Goal: Task Accomplishment & Management: Manage account settings

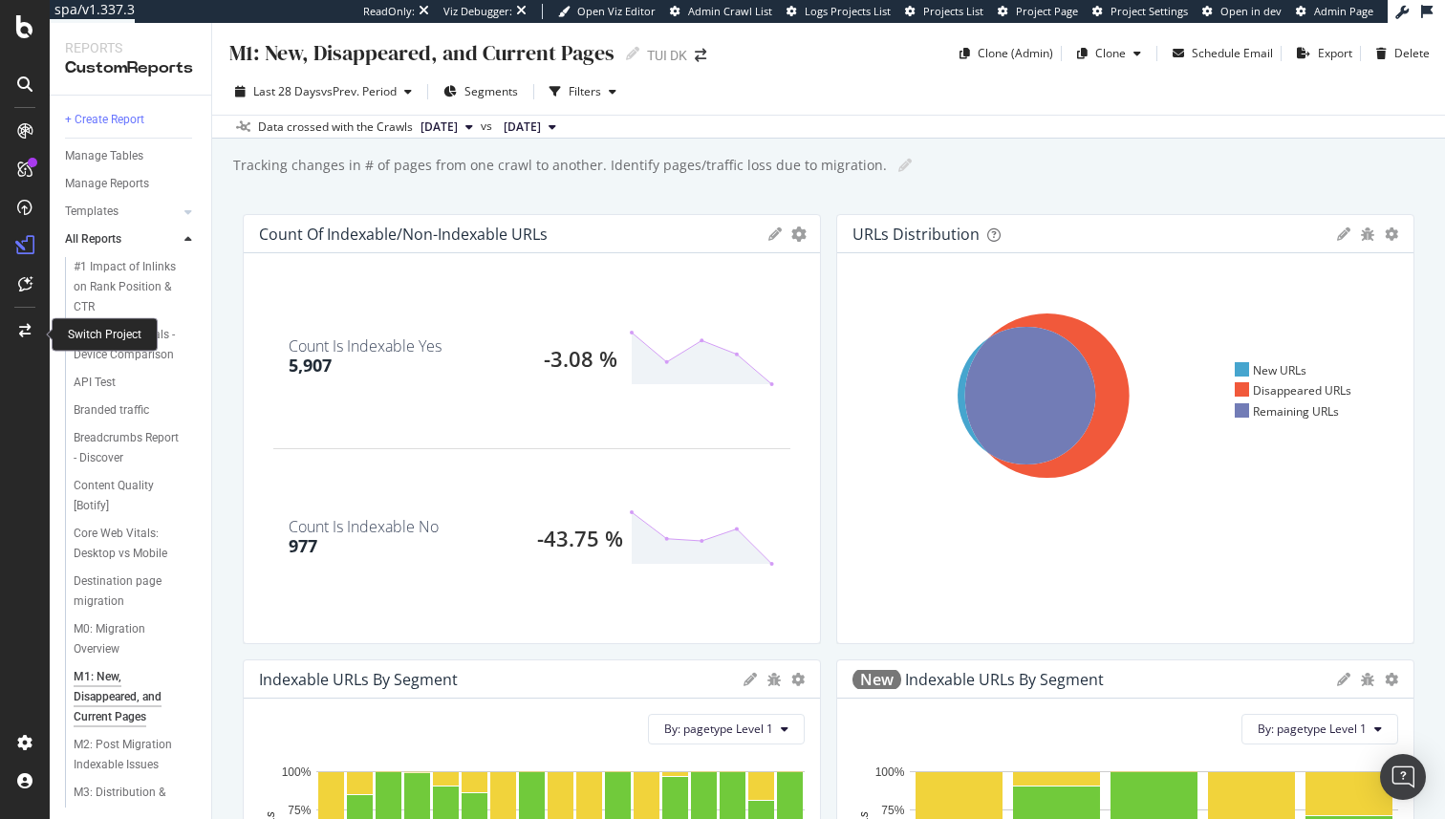
click at [20, 336] on icon at bounding box center [24, 330] width 11 height 13
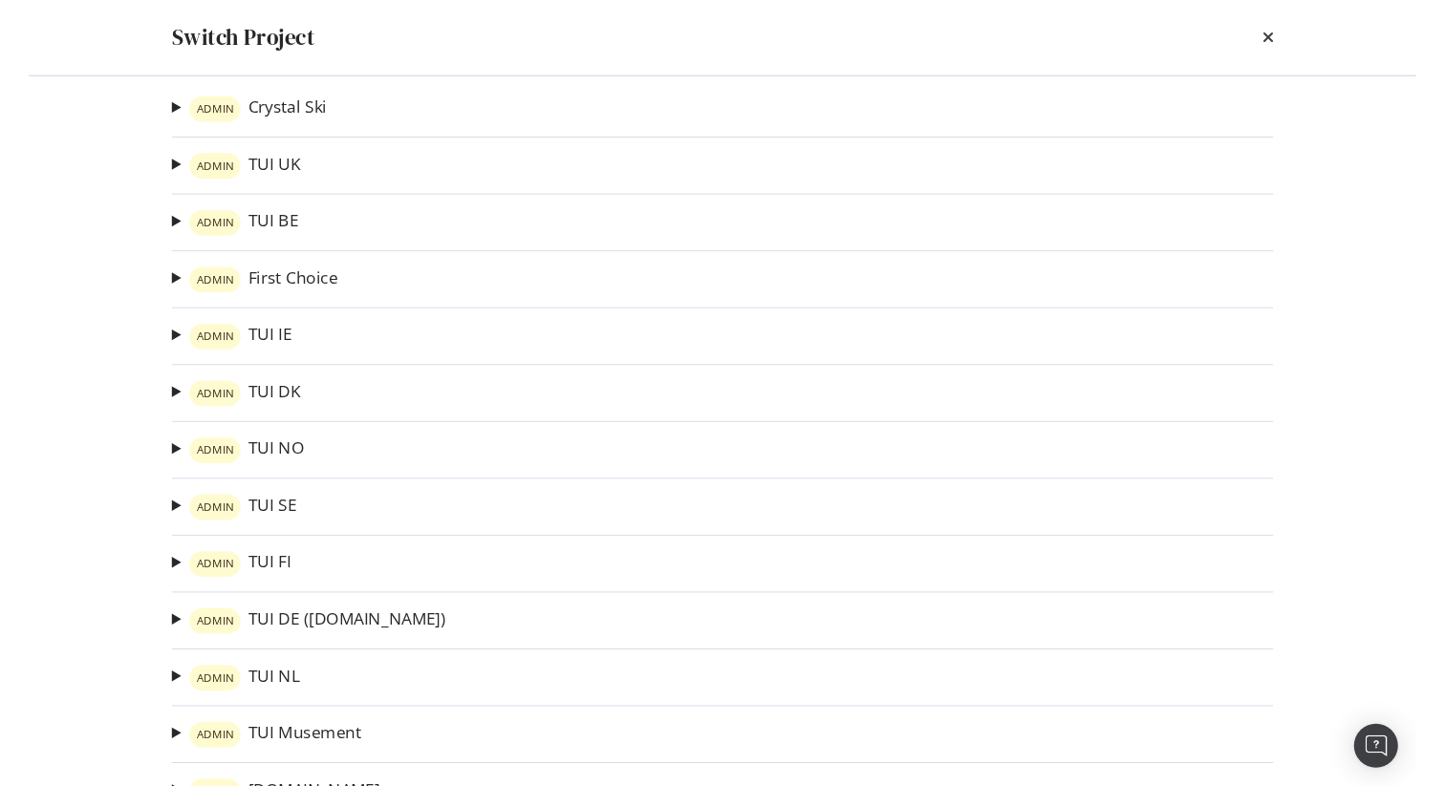
scroll to position [1, 0]
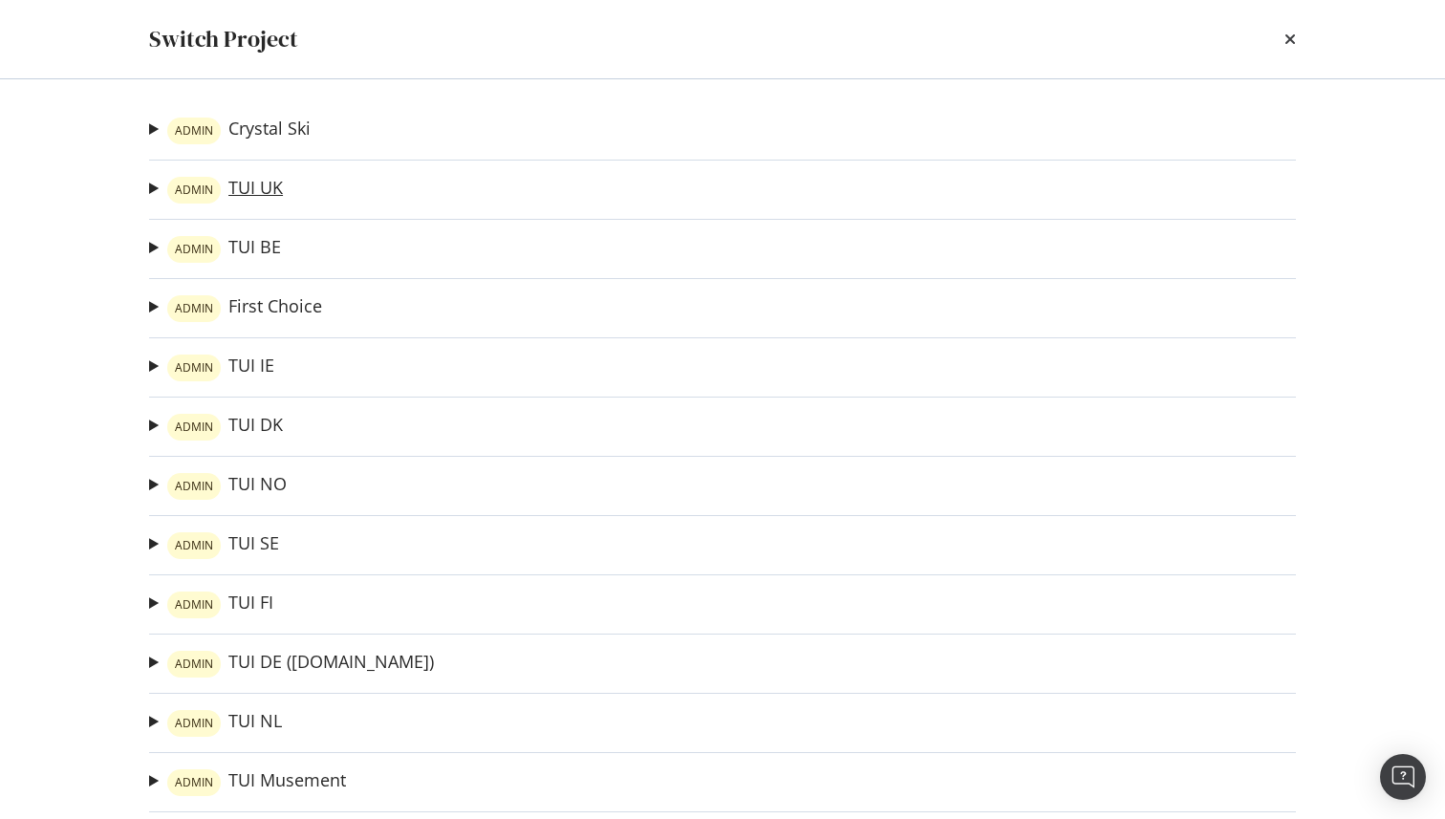
click at [247, 180] on link "ADMIN TUI UK" at bounding box center [225, 190] width 116 height 27
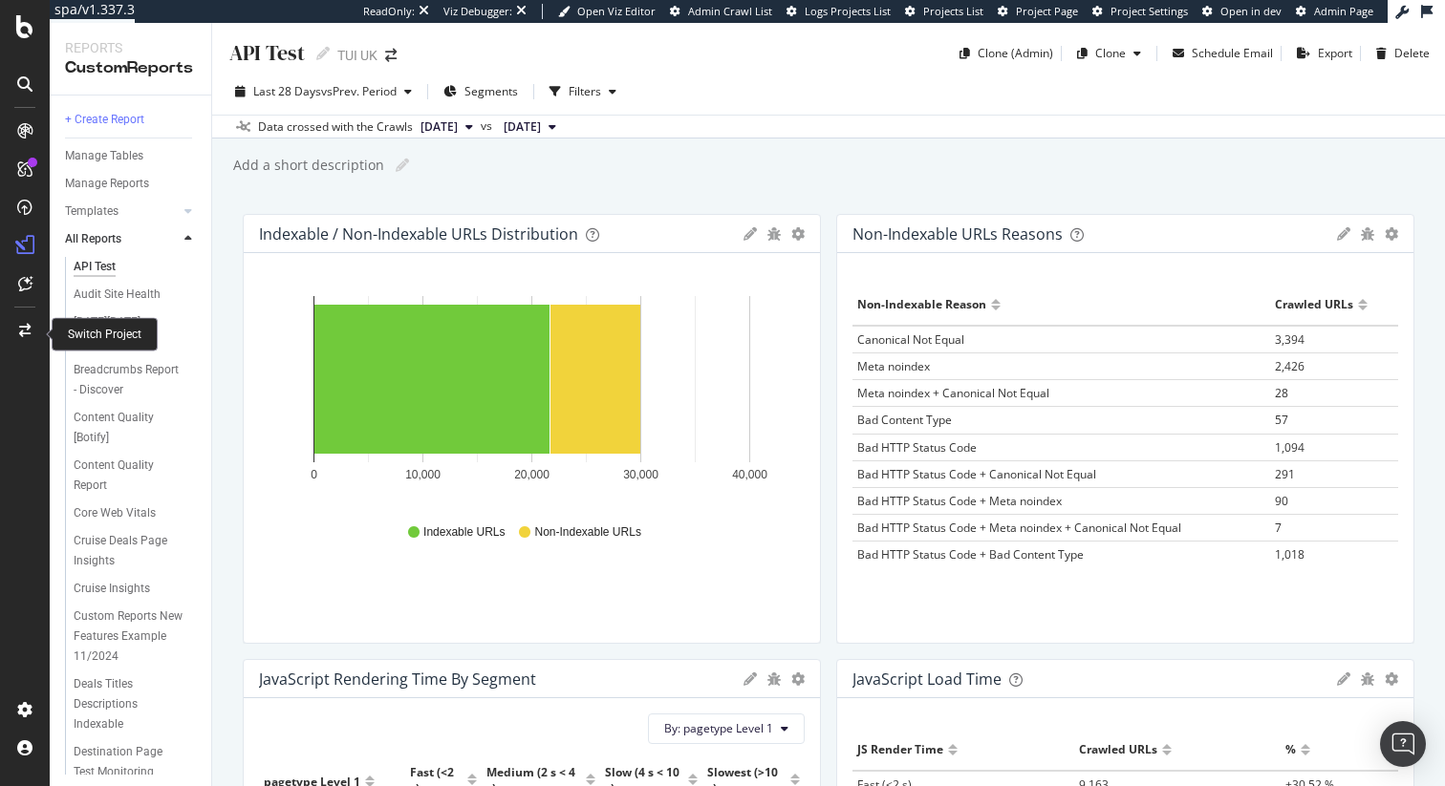
click at [32, 333] on div at bounding box center [25, 330] width 46 height 31
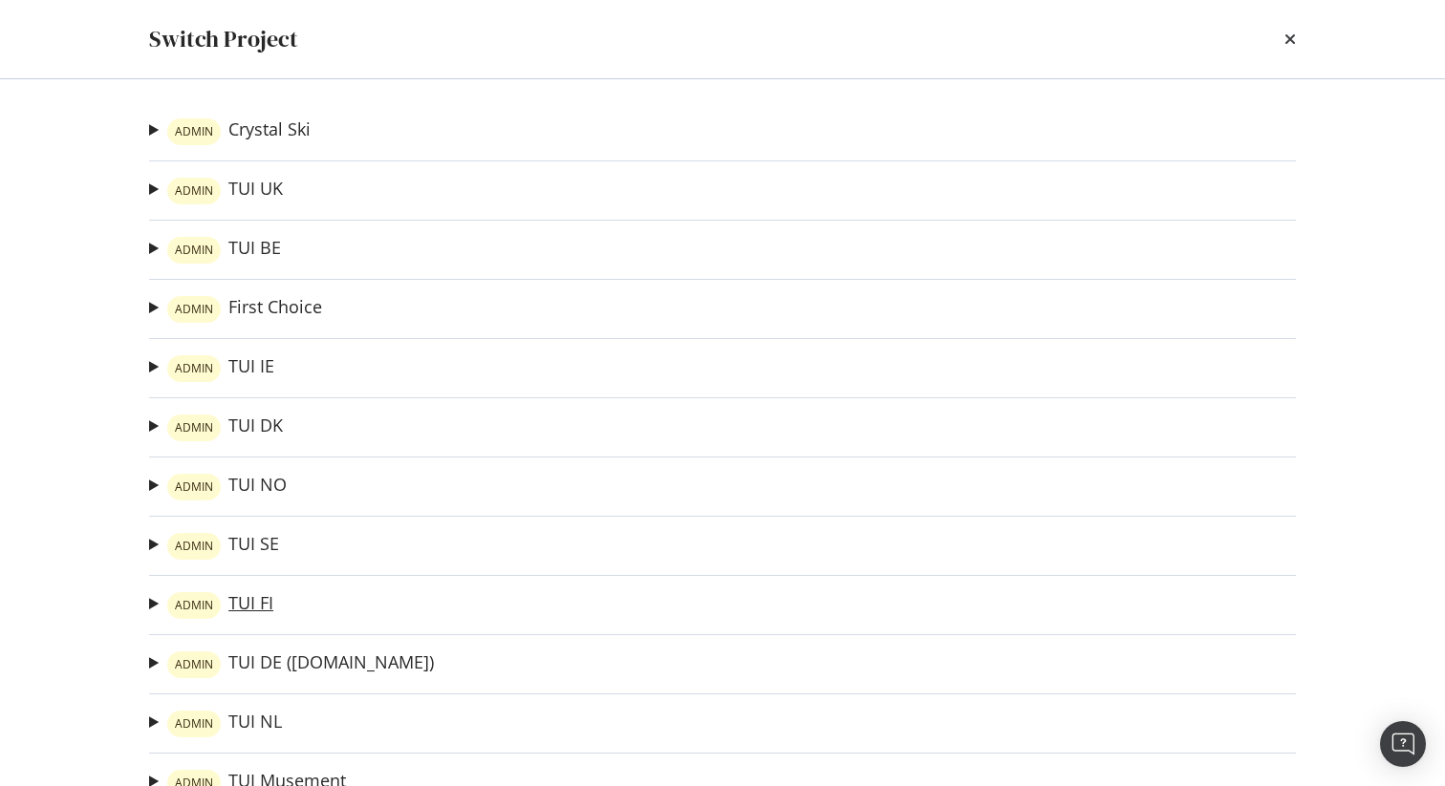
click at [238, 599] on link "ADMIN TUI FI" at bounding box center [220, 605] width 106 height 27
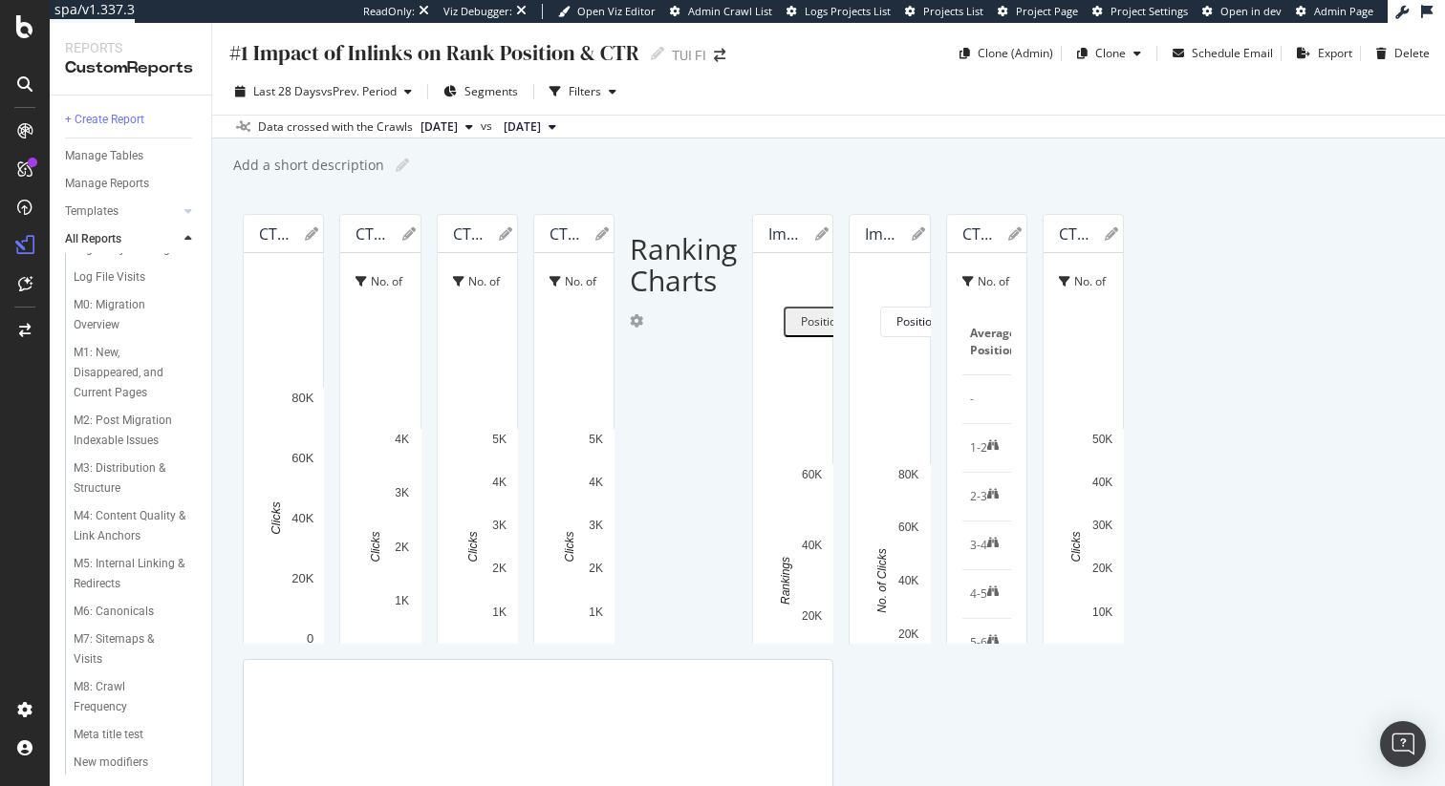
scroll to position [1017, 0]
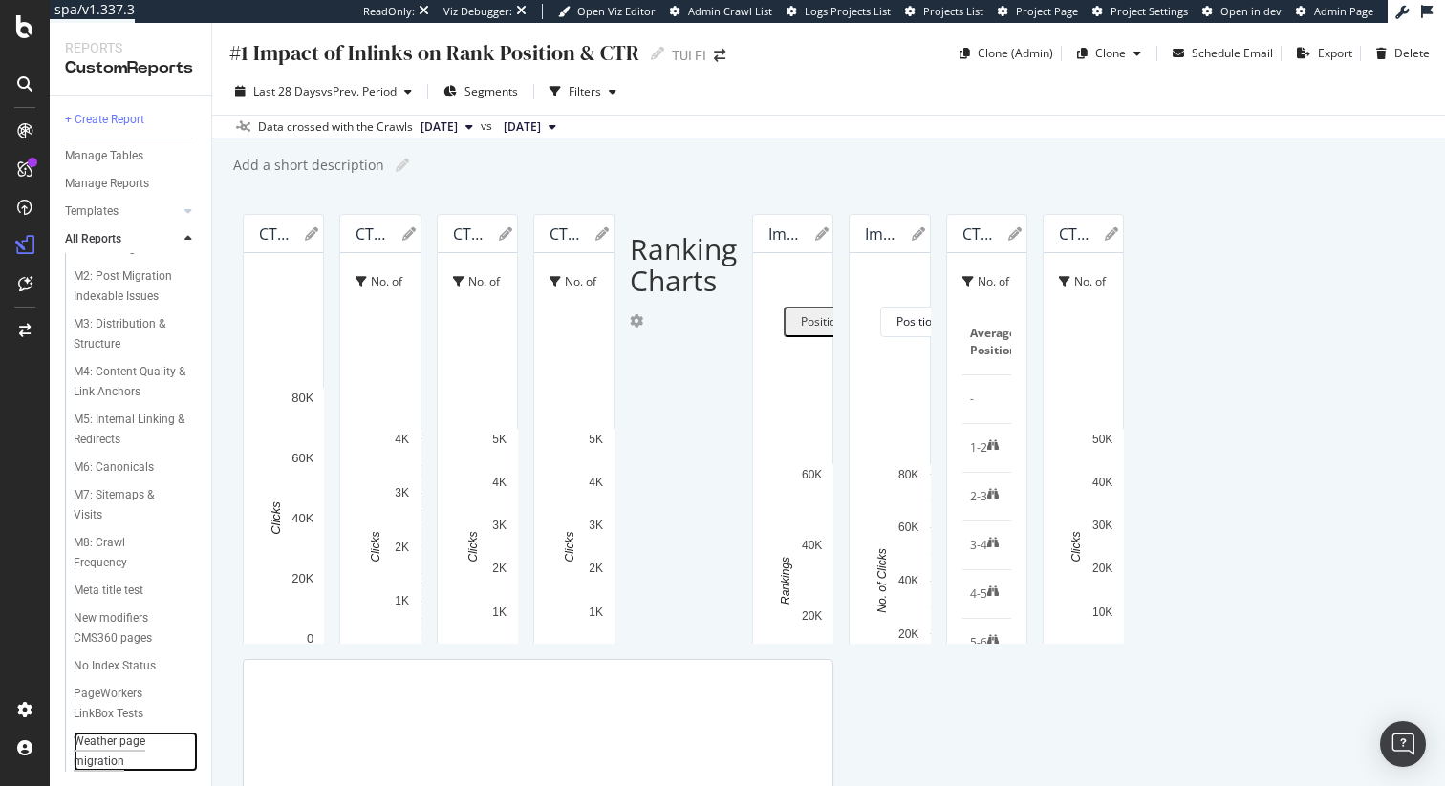
click at [120, 740] on div "Weather page migration" at bounding box center [128, 752] width 108 height 40
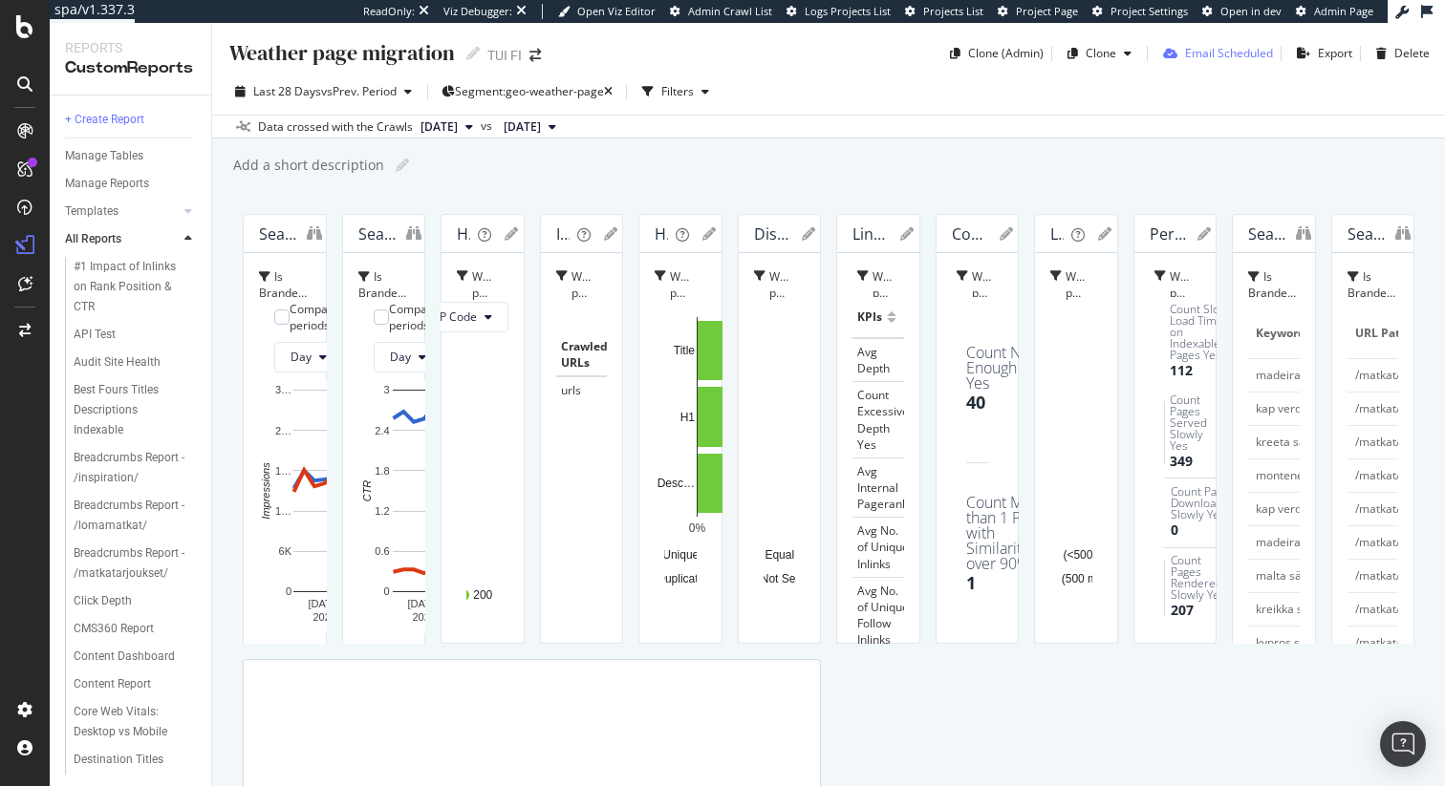
click at [1225, 54] on div "Email Scheduled" at bounding box center [1229, 53] width 88 height 16
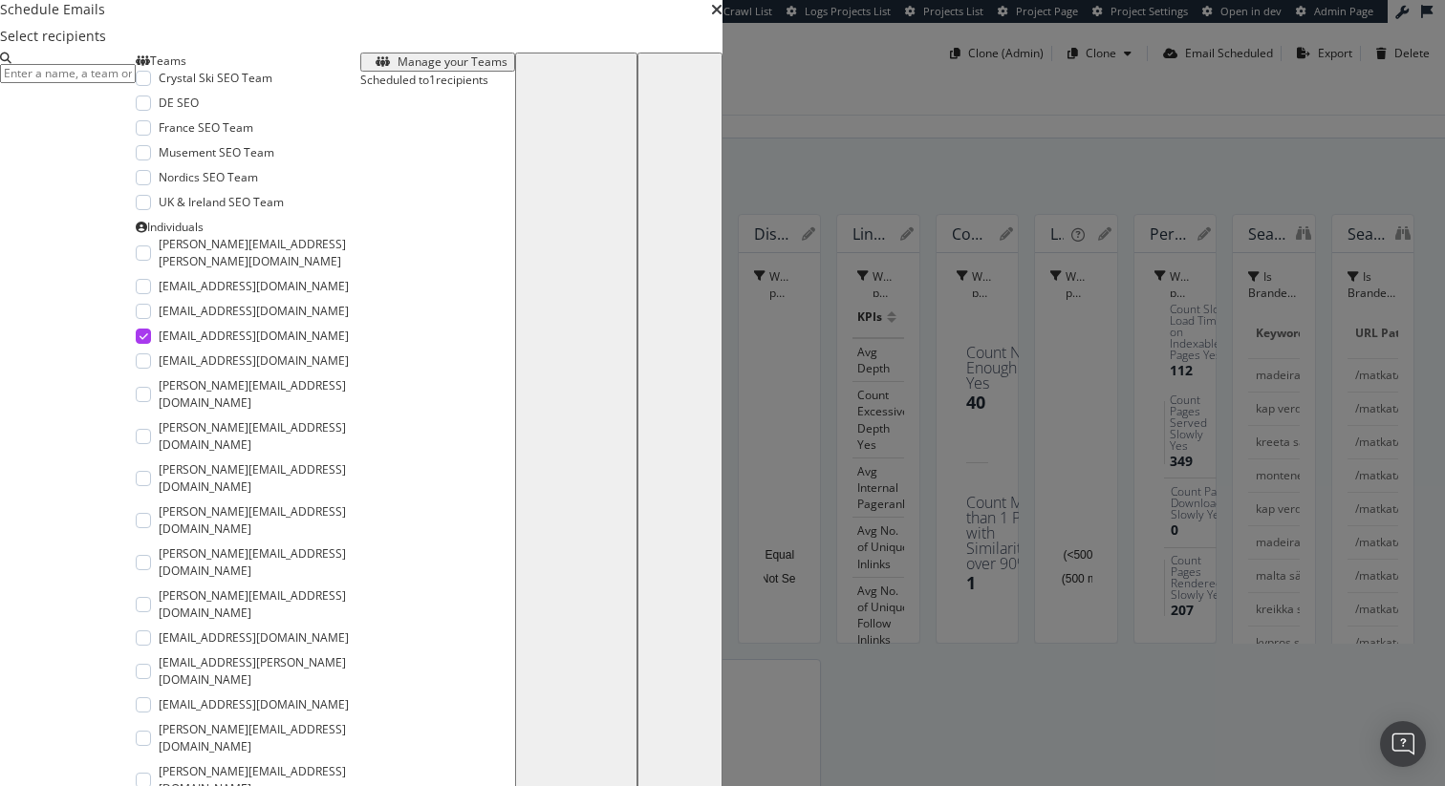
scroll to position [453, 0]
click at [136, 83] on input "modal" at bounding box center [68, 73] width 136 height 19
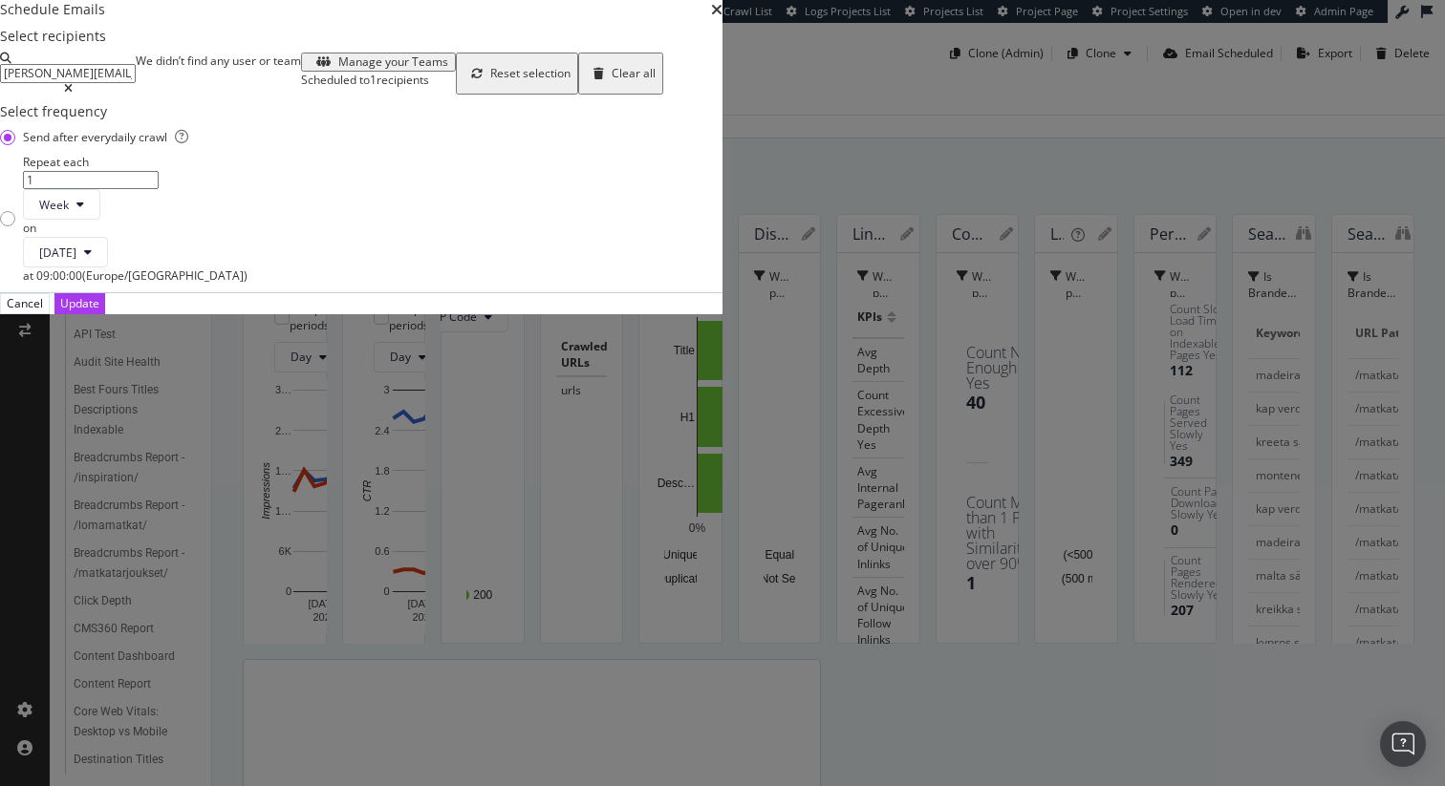
type input "[PERSON_NAME][EMAIL_ADDRESS][PERSON_NAME][DOMAIN_NAME]"
click at [136, 83] on input "[PERSON_NAME][EMAIL_ADDRESS][PERSON_NAME][DOMAIN_NAME]" at bounding box center [68, 73] width 136 height 19
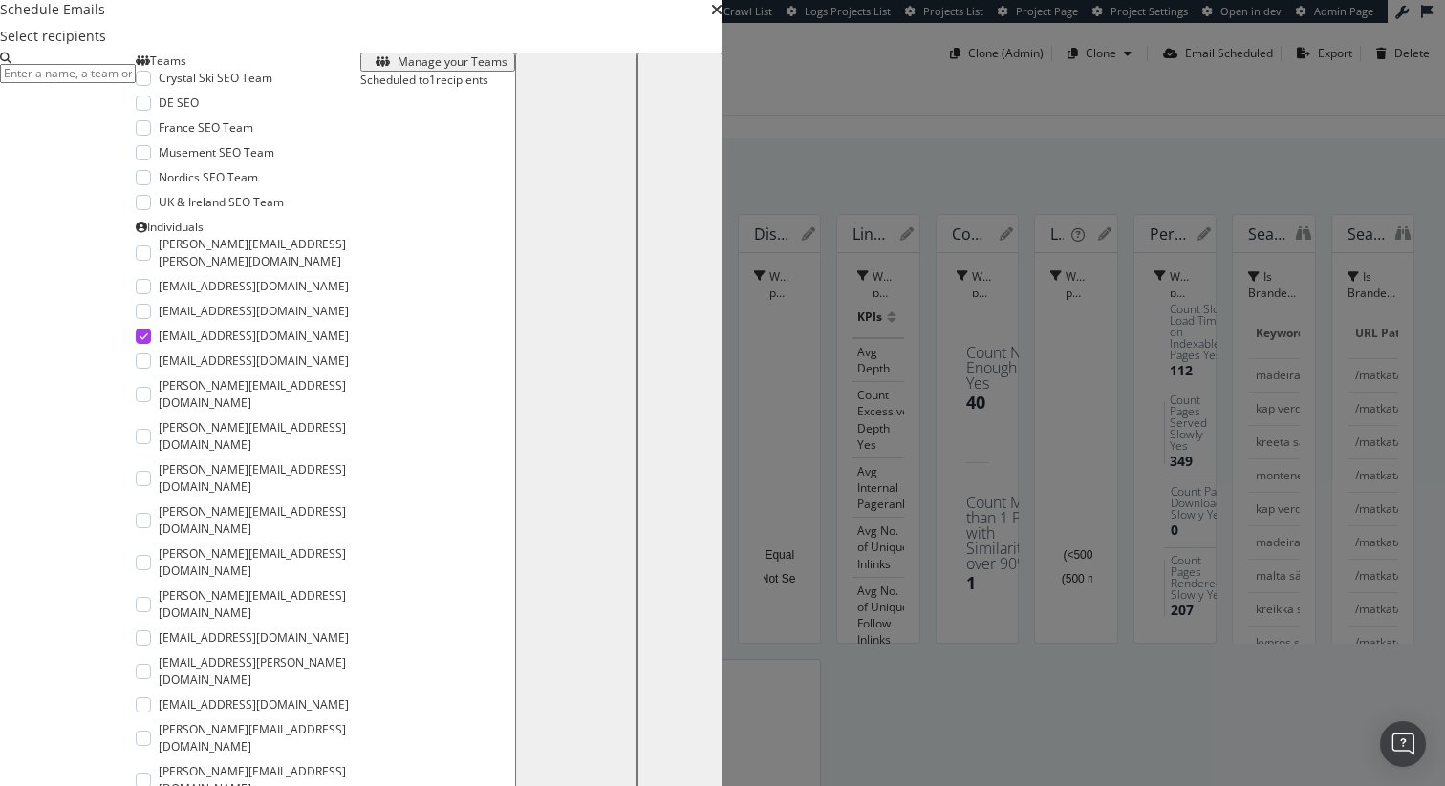
scroll to position [1, 0]
click at [136, 83] on input "modal" at bounding box center [68, 73] width 136 height 19
click at [398, 69] on div "Manage your Teams" at bounding box center [453, 61] width 110 height 13
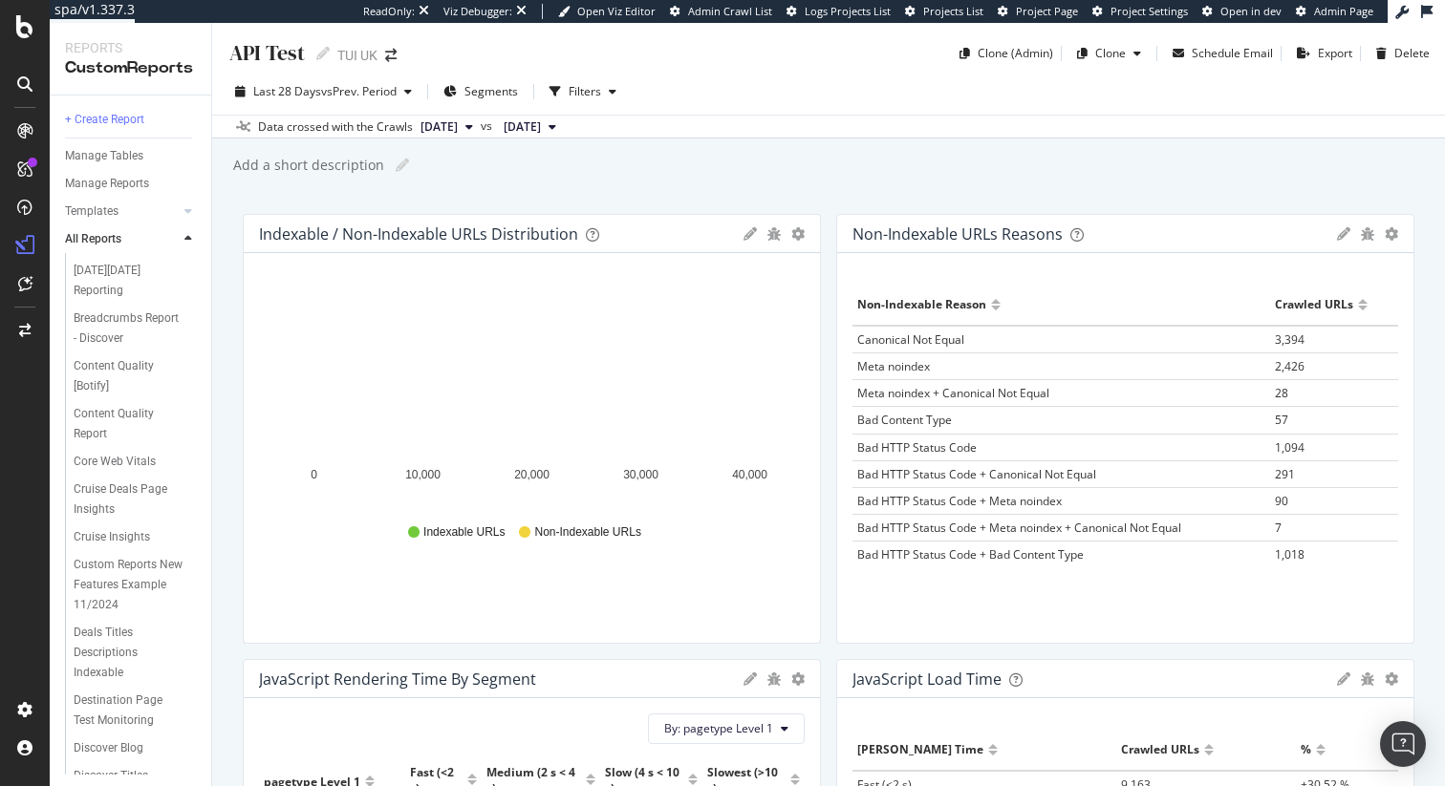
scroll to position [54, 0]
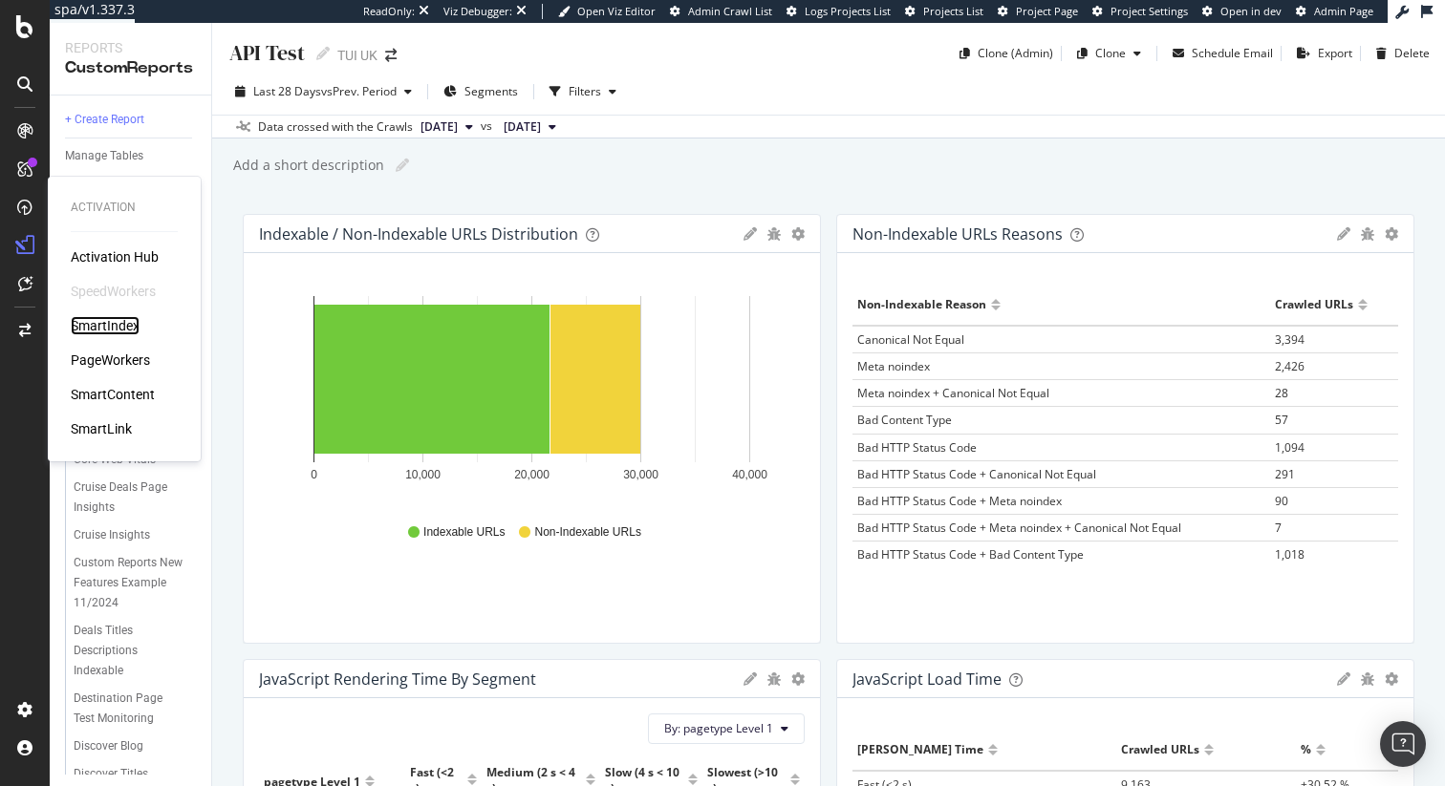
click at [117, 330] on div "SmartIndex" at bounding box center [105, 325] width 69 height 19
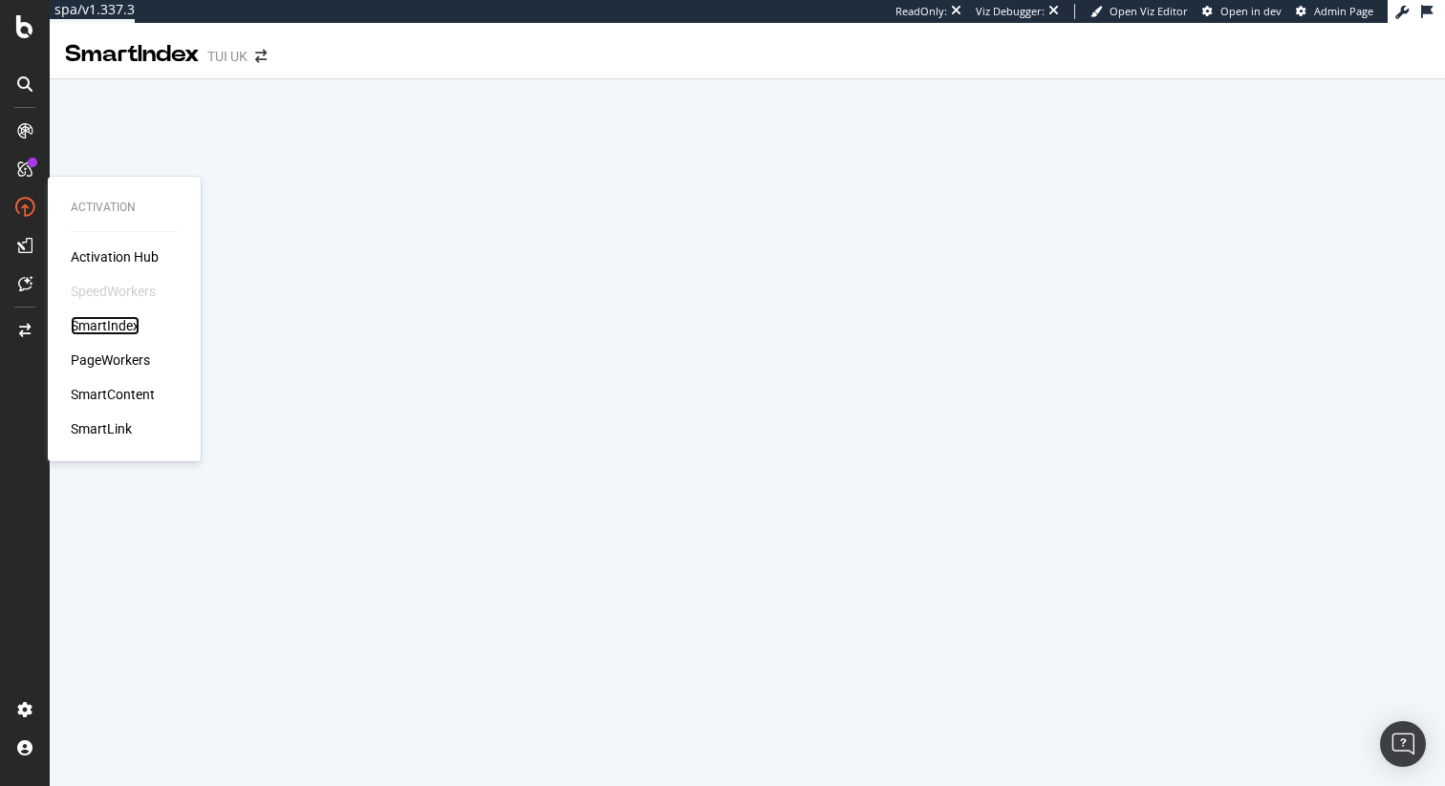
click at [123, 332] on div "SmartIndex" at bounding box center [105, 325] width 69 height 19
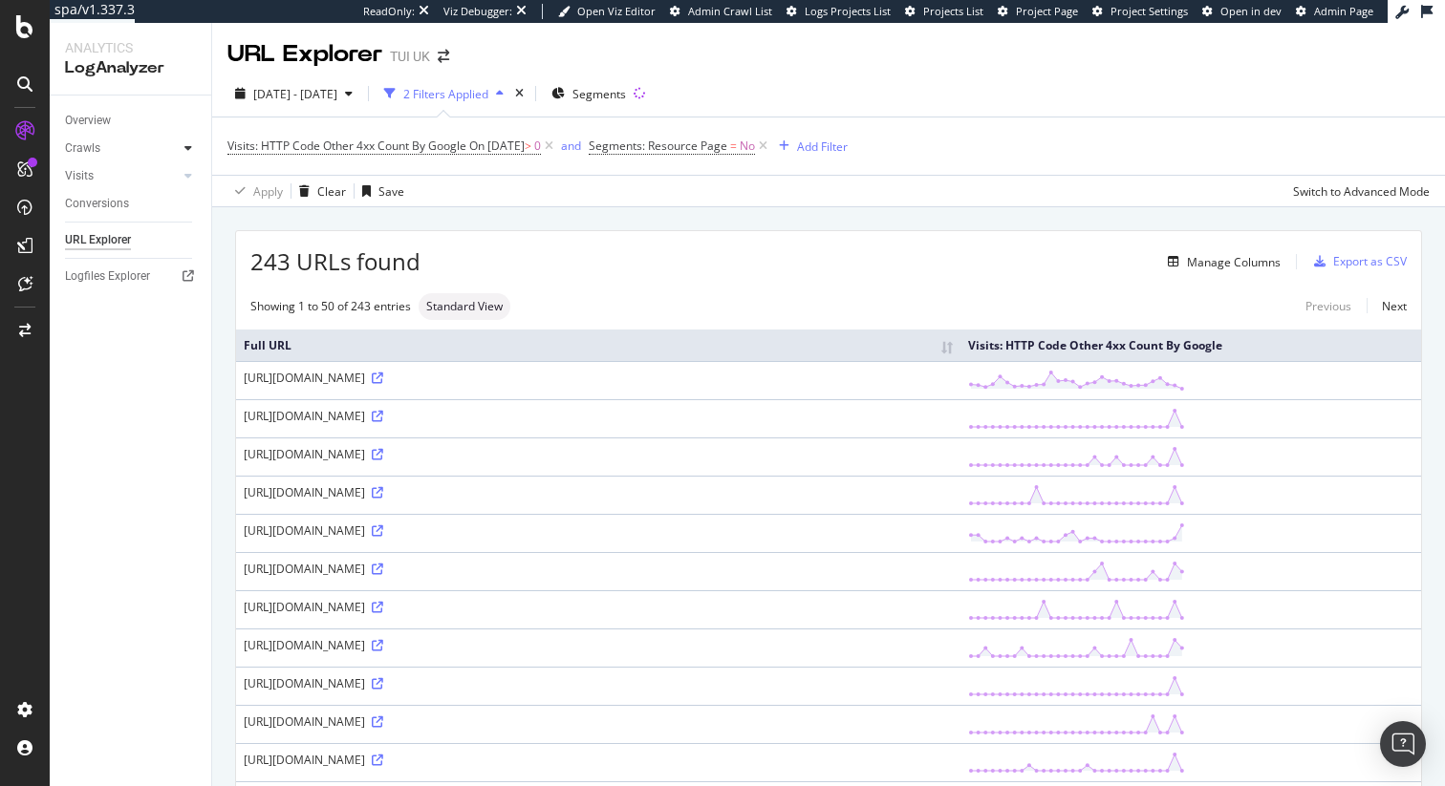
click at [184, 140] on div at bounding box center [188, 148] width 19 height 19
click at [112, 251] on div "HTTP Codes" at bounding box center [106, 252] width 65 height 20
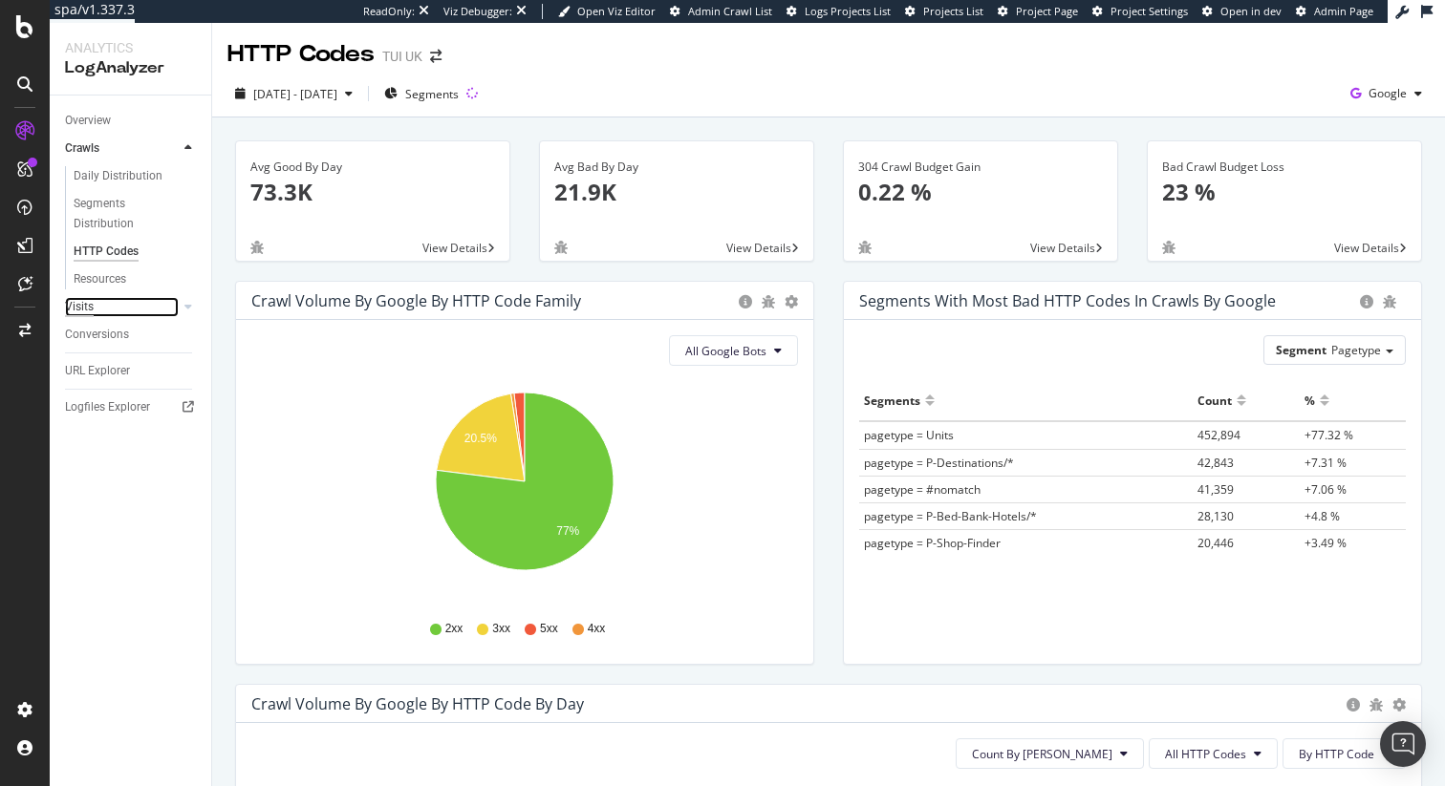
click at [91, 310] on div "Visits" at bounding box center [79, 307] width 29 height 20
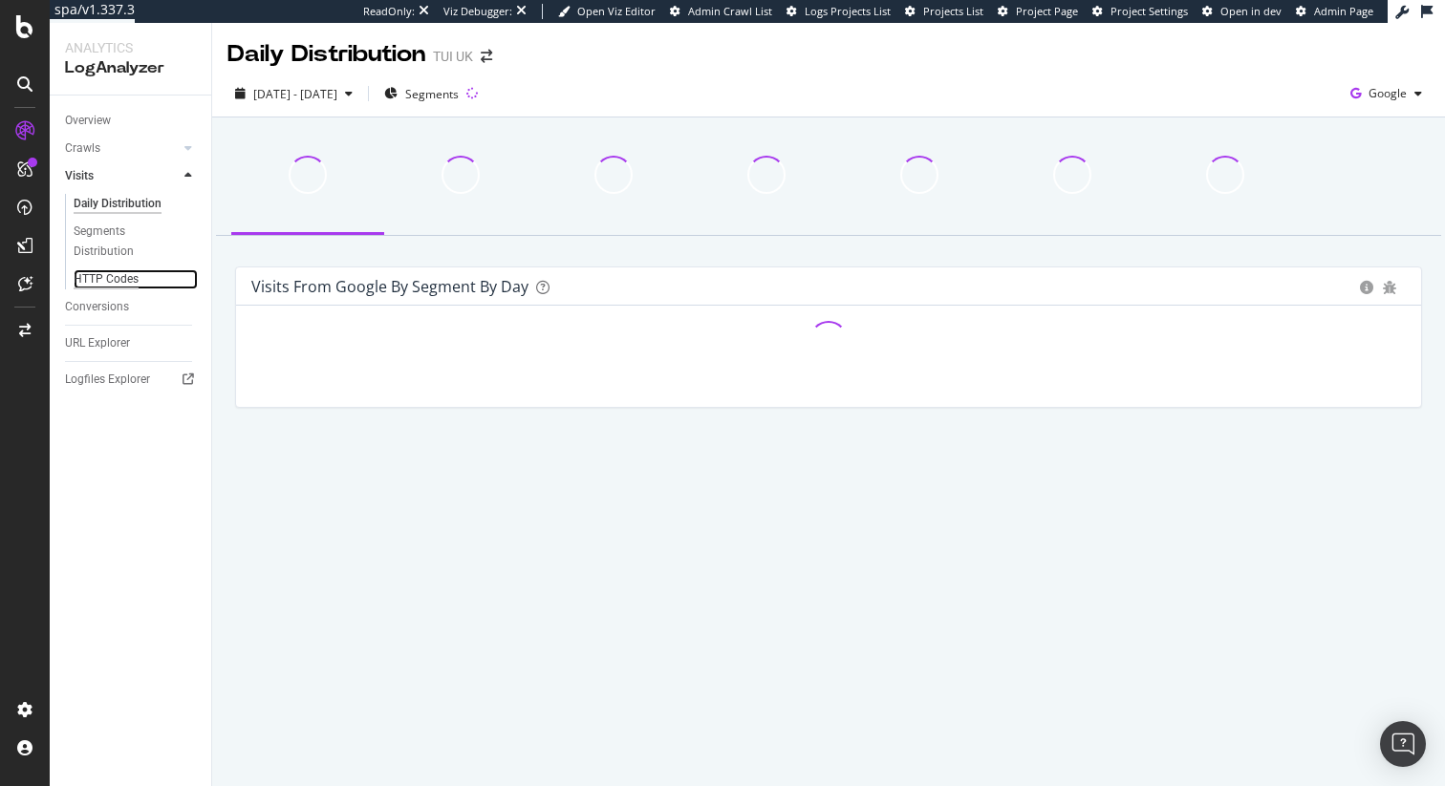
click at [110, 280] on div "HTTP Codes" at bounding box center [106, 279] width 65 height 20
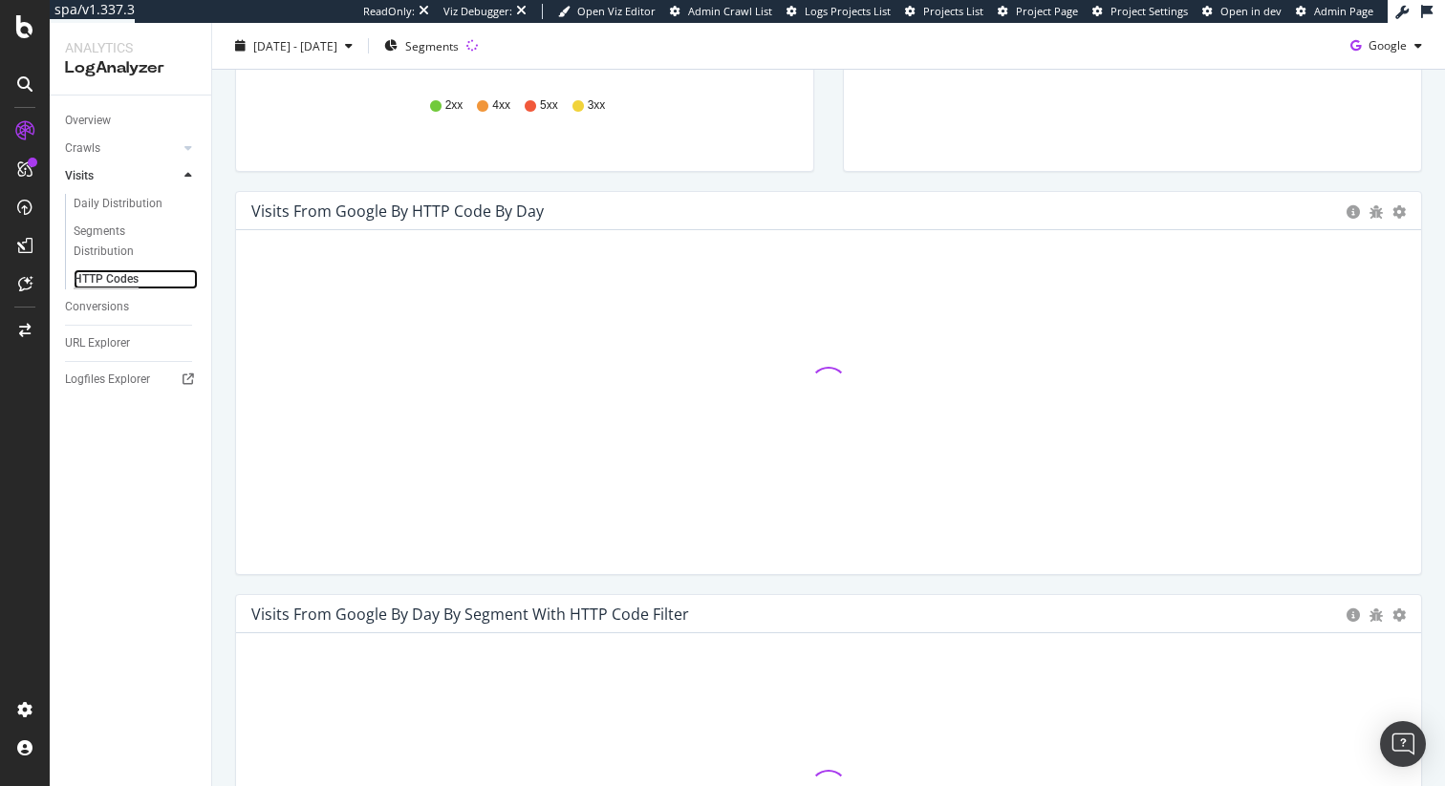
scroll to position [529, 0]
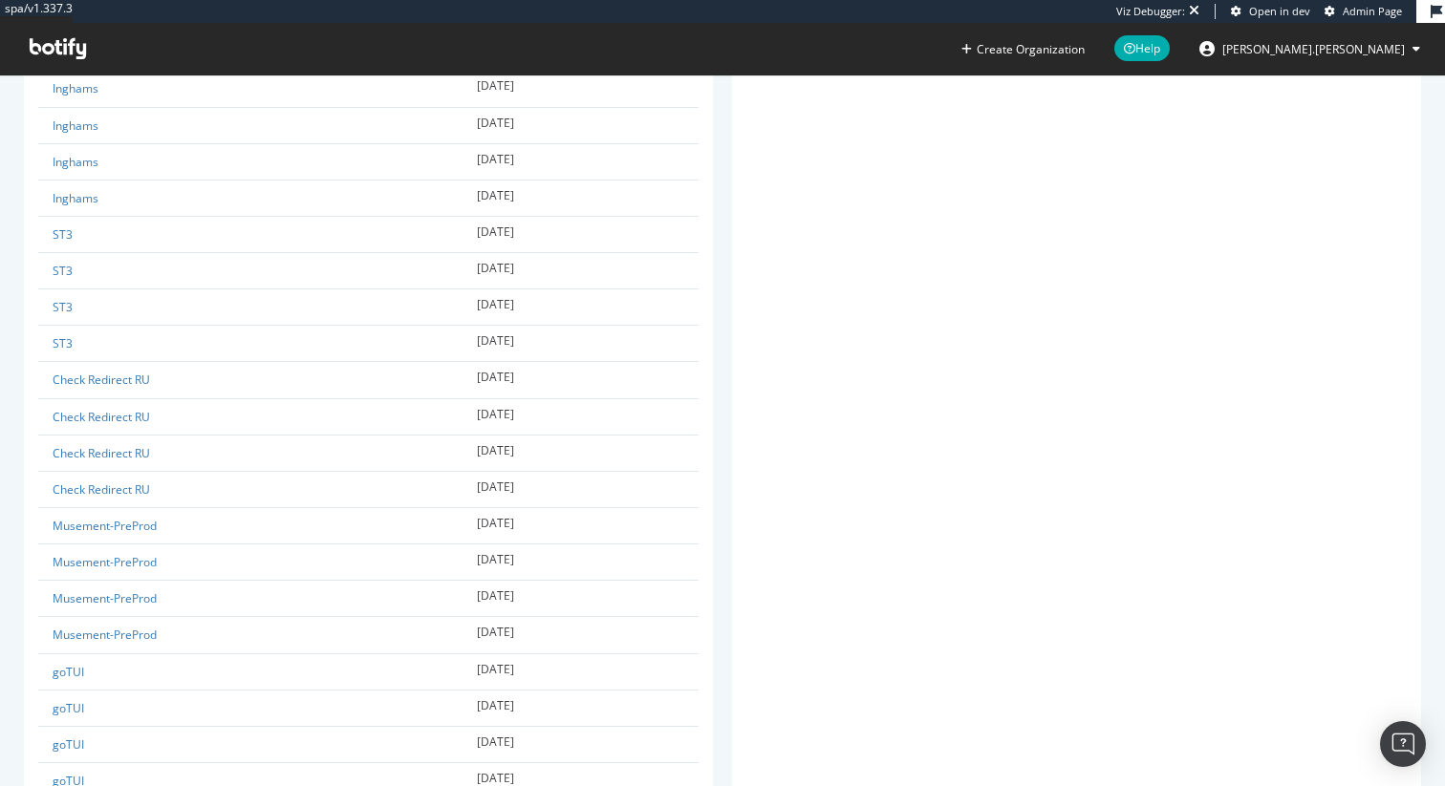
scroll to position [16088, 0]
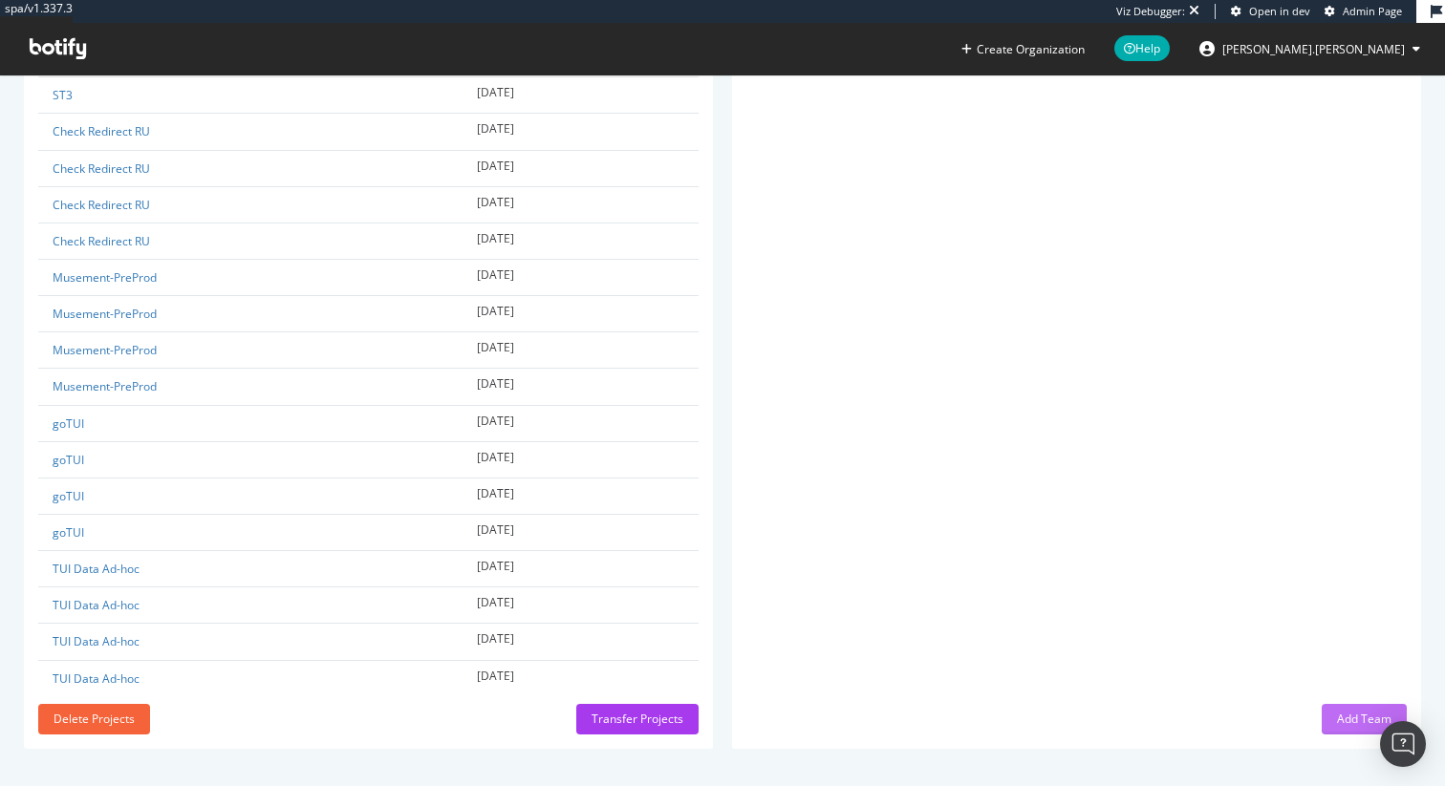
click at [1343, 720] on div "Add Team" at bounding box center [1364, 719] width 54 height 16
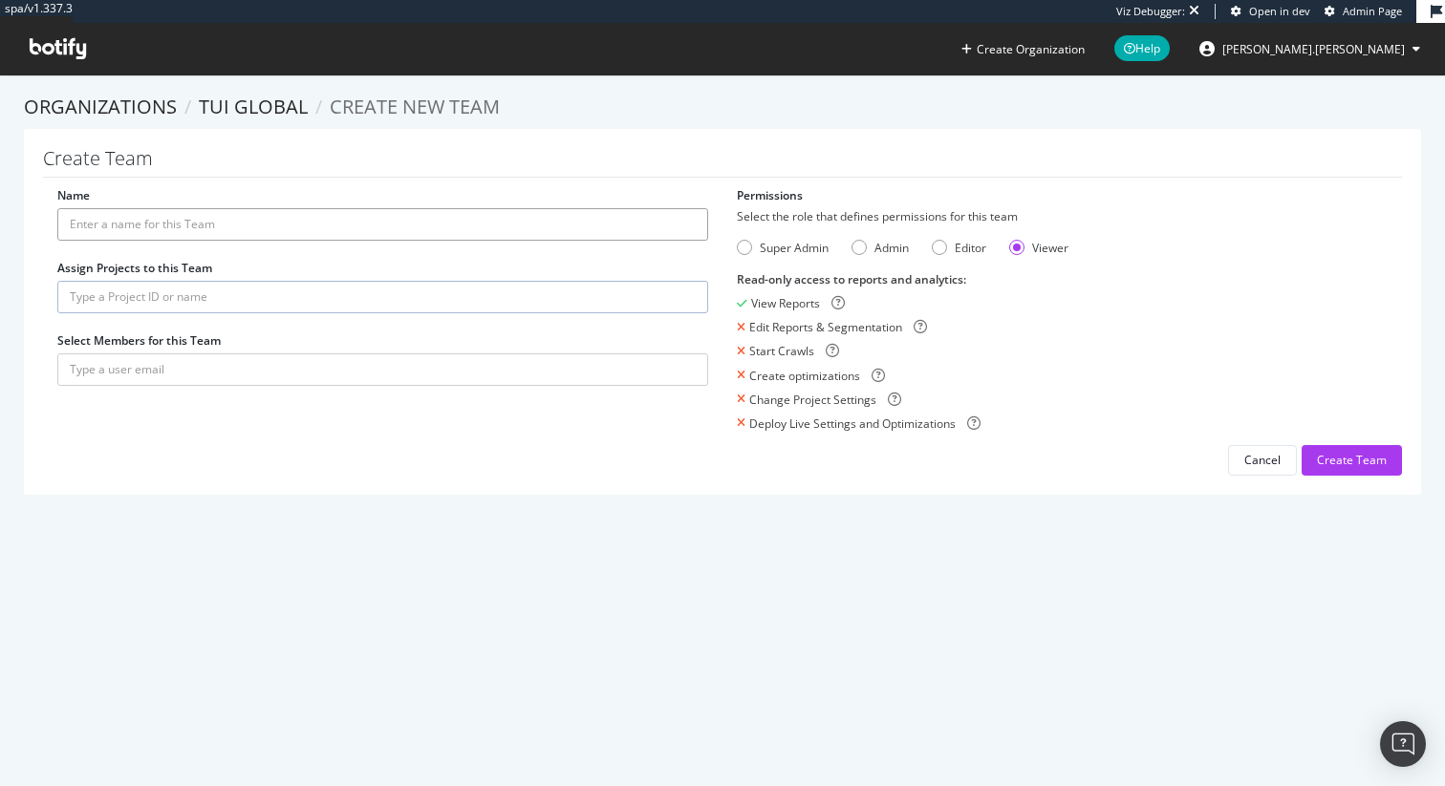
click at [264, 231] on input "Name" at bounding box center [382, 224] width 651 height 32
type input "Botify Test Team"
click at [96, 290] on input "text" at bounding box center [382, 297] width 651 height 32
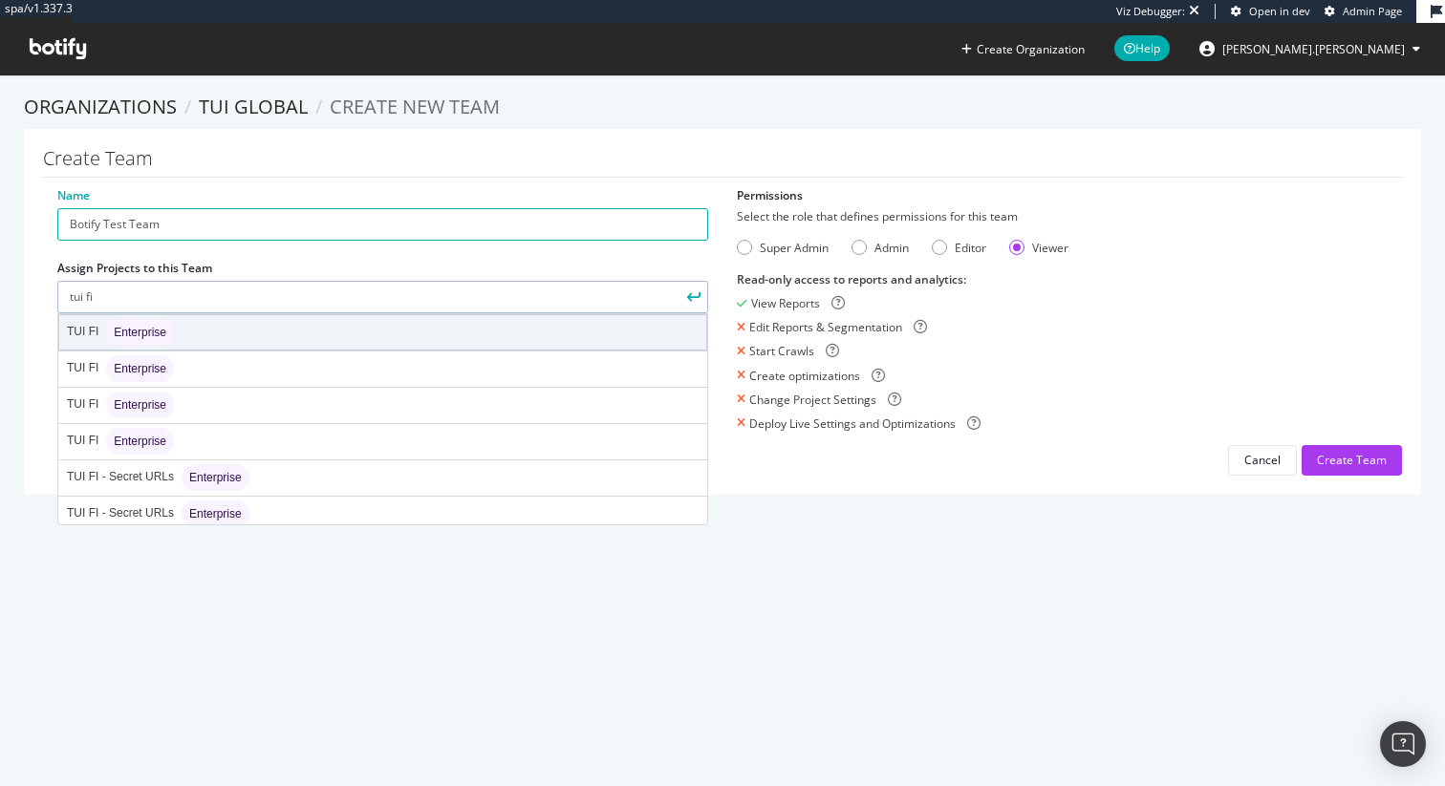
type input "tui fi"
click at [196, 334] on div "TUI FI Enterprise" at bounding box center [382, 332] width 647 height 34
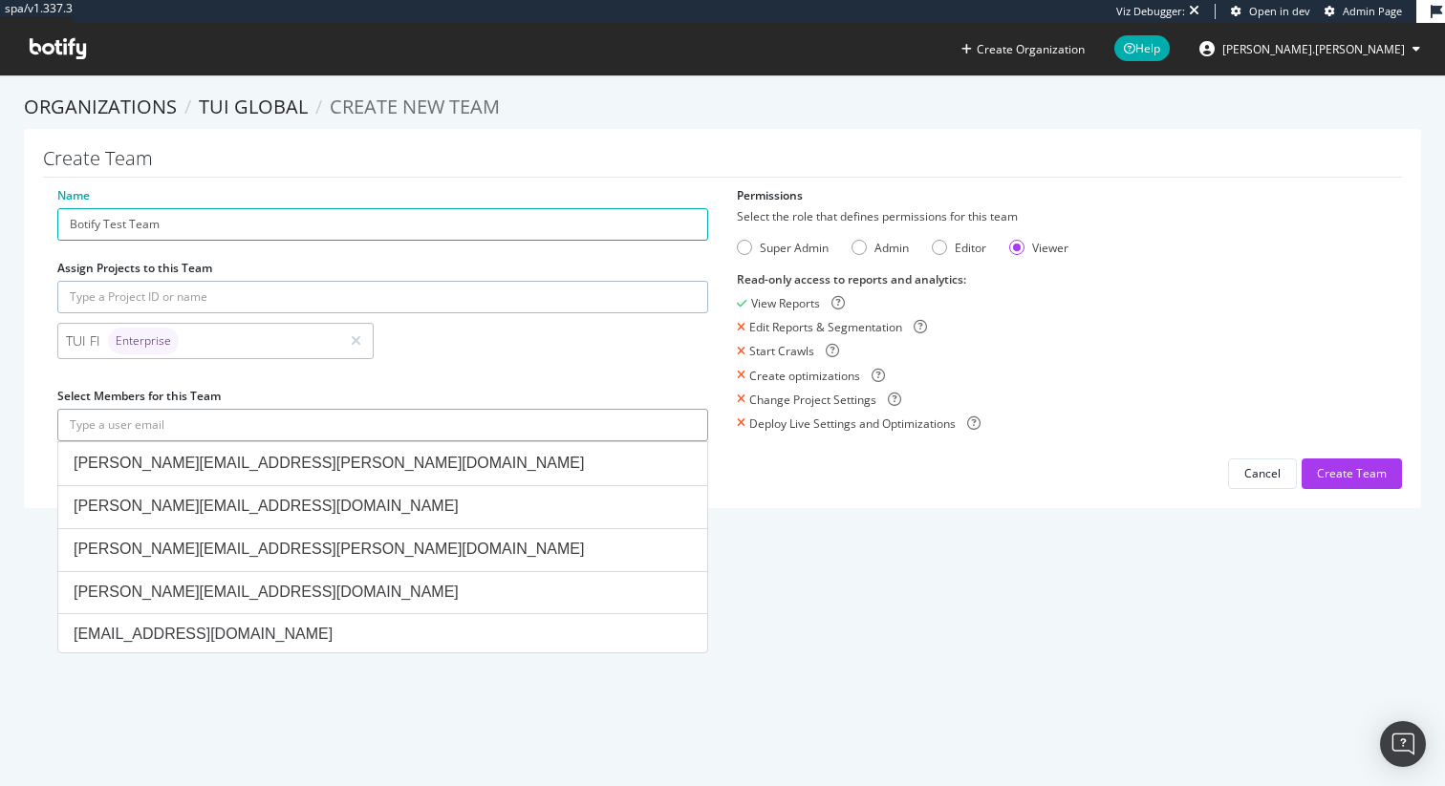
click at [270, 429] on input "text" at bounding box center [382, 425] width 651 height 32
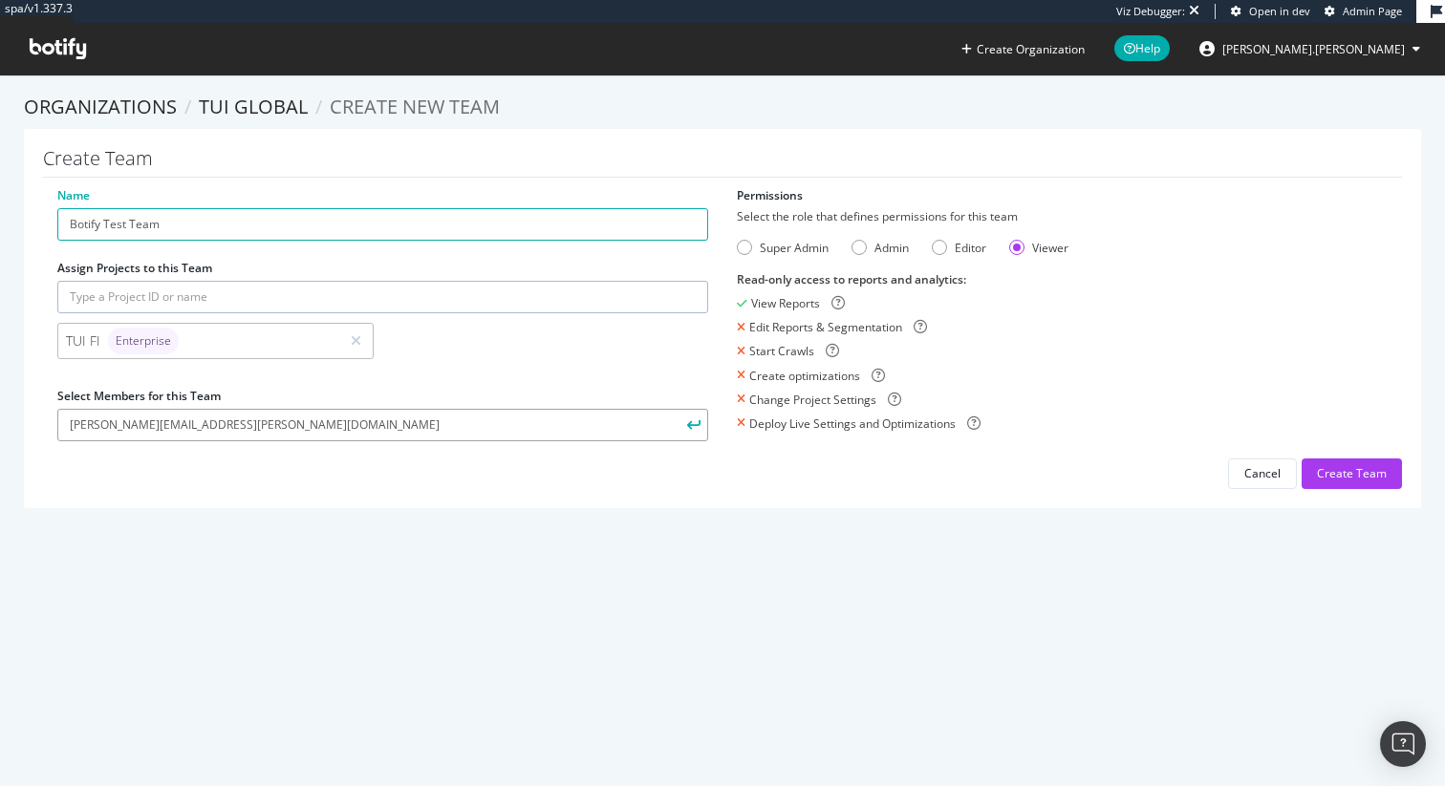
type input "[PERSON_NAME][EMAIL_ADDRESS][PERSON_NAME][DOMAIN_NAME]"
click at [520, 573] on div "spa/v1.337.3 Viz Debugger: Open in dev Admin Page Create Organization Help jaso…" at bounding box center [722, 393] width 1445 height 786
click at [870, 243] on div "Admin" at bounding box center [879, 248] width 57 height 16
click at [770, 252] on div "Super Admin" at bounding box center [794, 248] width 69 height 16
click at [396, 320] on form "TUI FI Enterprise" at bounding box center [382, 325] width 651 height 88
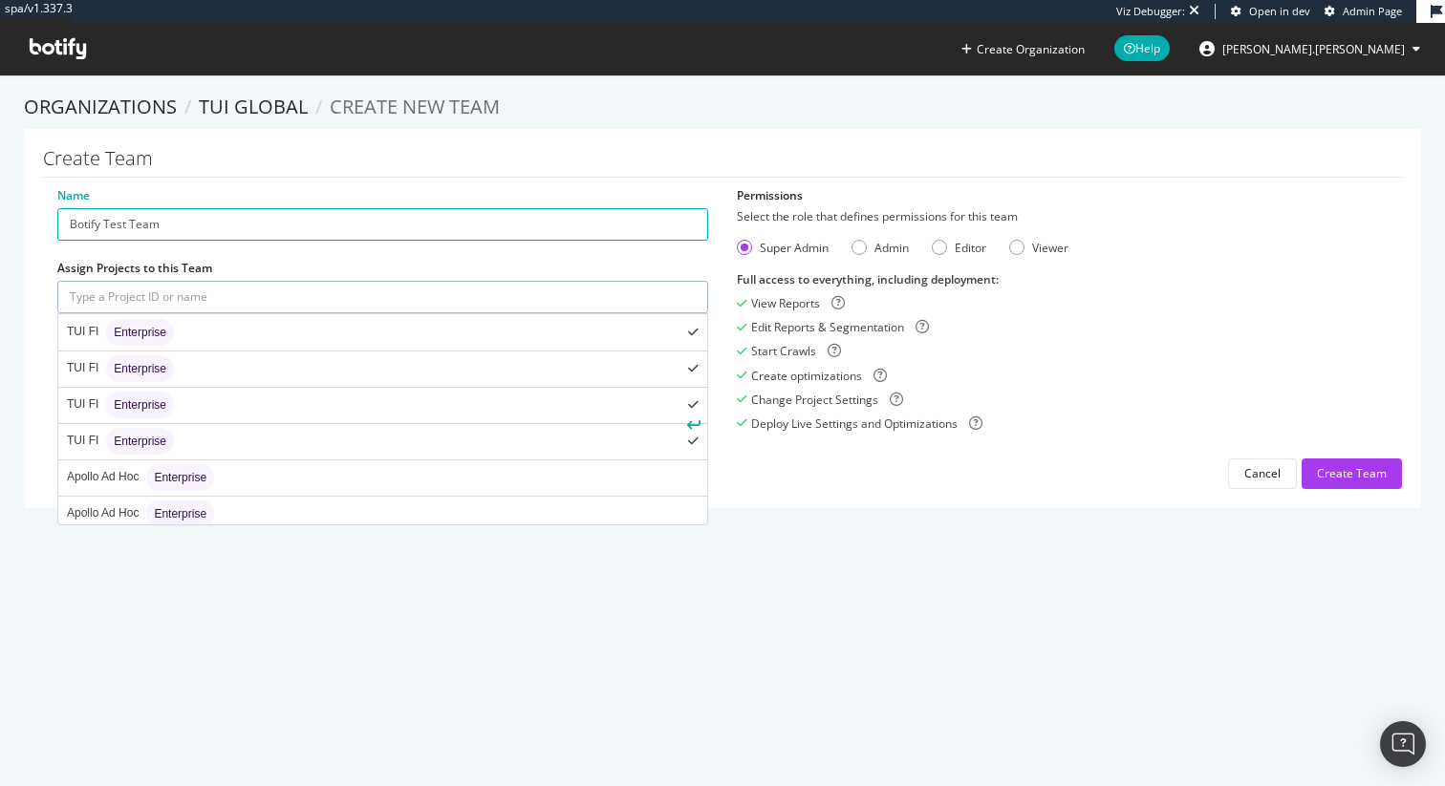
click at [430, 283] on input "text" at bounding box center [382, 297] width 651 height 32
click at [457, 256] on div "Name Botify Test Team Assign Projects to this Team TUI FI Enterprise TUI FI Ent…" at bounding box center [382, 323] width 679 height 273
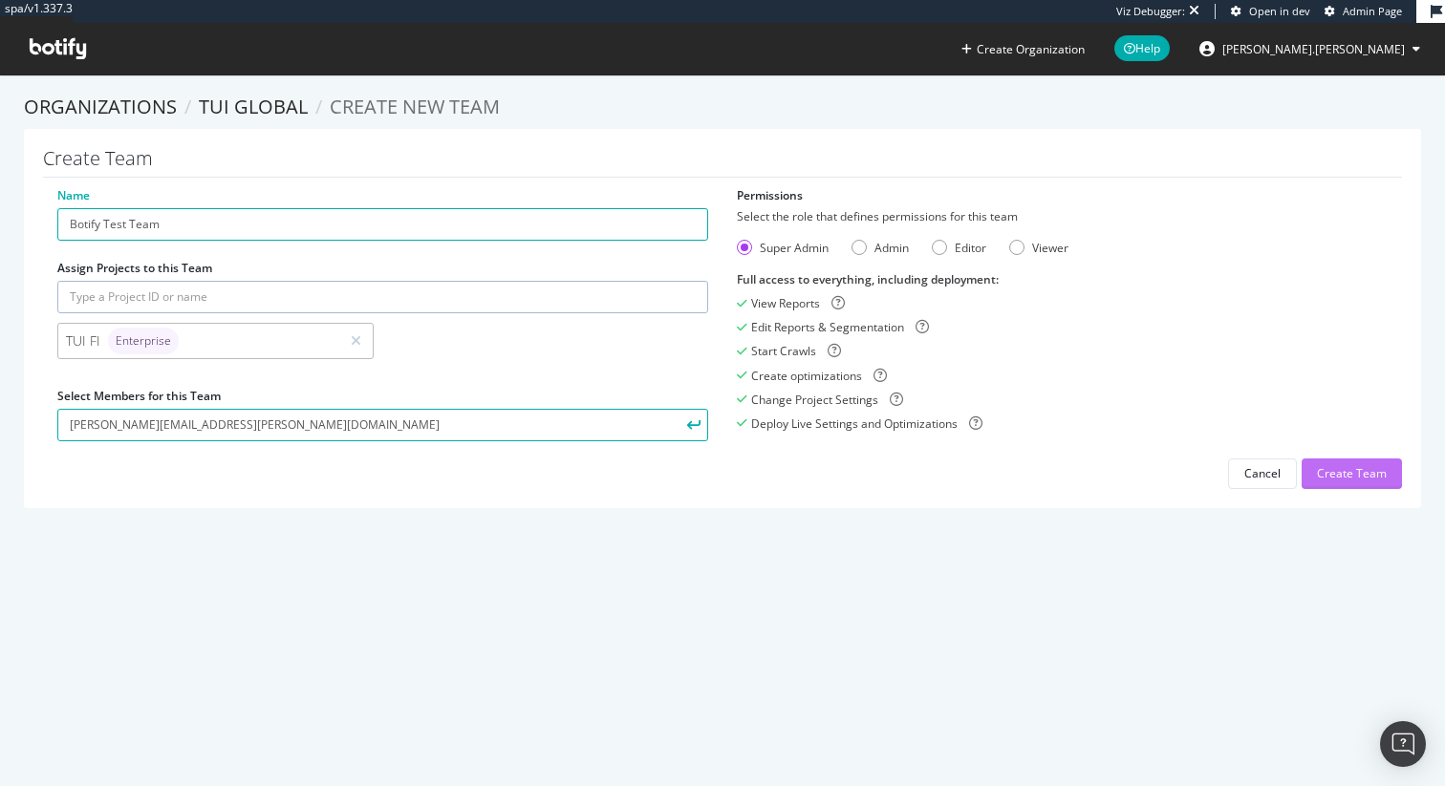
click at [1340, 483] on div "Create Team" at bounding box center [1352, 474] width 70 height 29
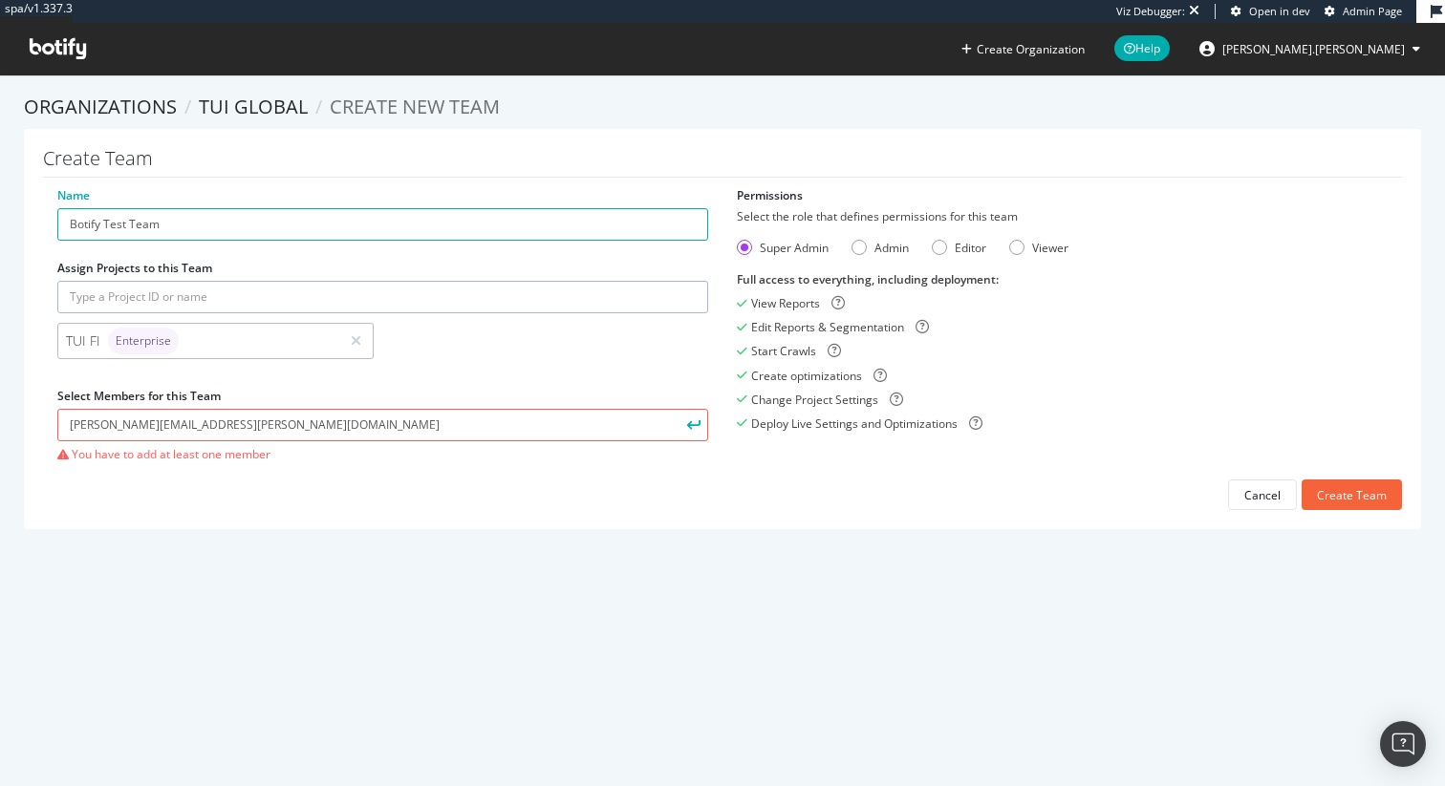
click at [688, 419] on button "submit" at bounding box center [692, 425] width 32 height 32
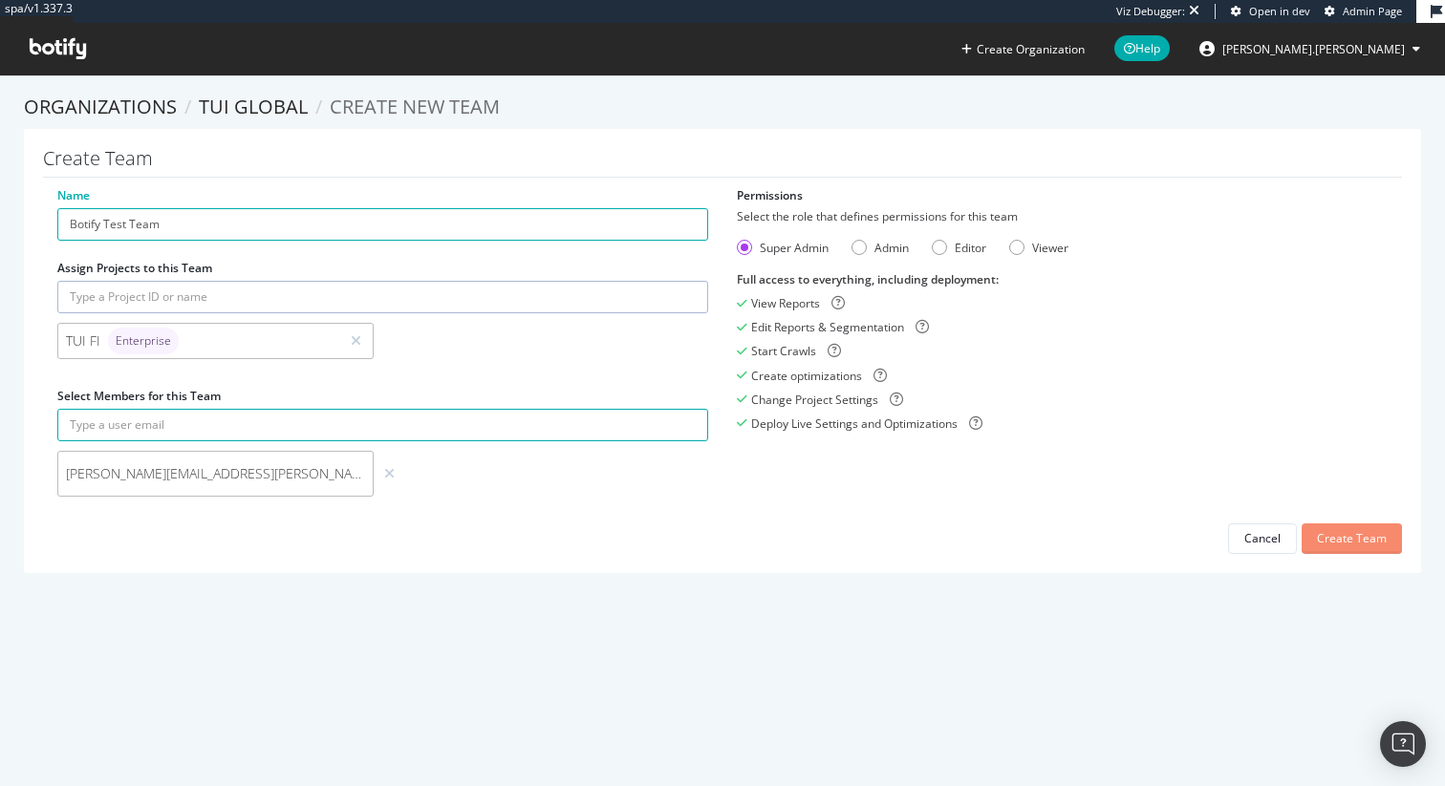
click at [1347, 535] on div "Create Team" at bounding box center [1352, 538] width 70 height 16
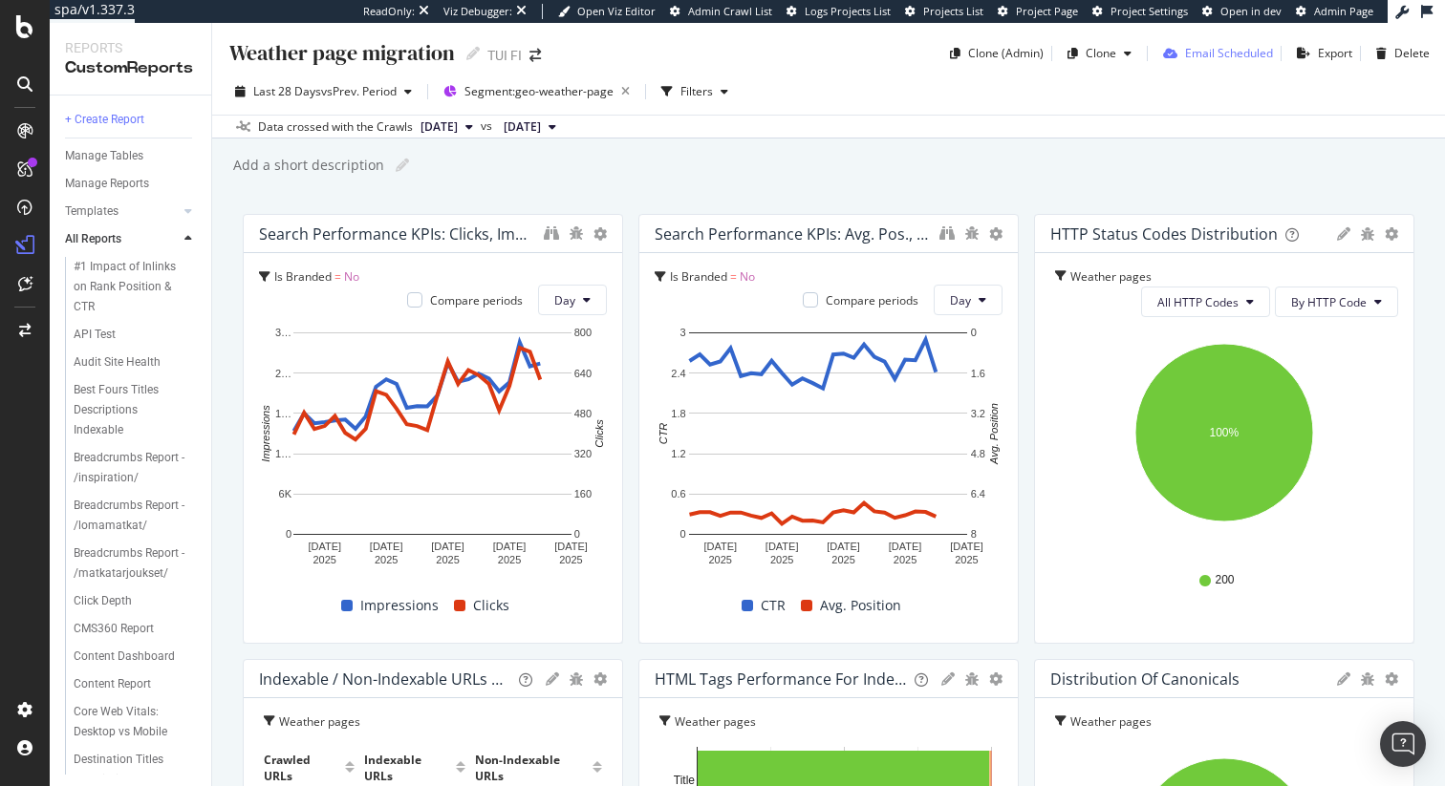
click at [1204, 57] on div "Email Scheduled" at bounding box center [1229, 53] width 88 height 16
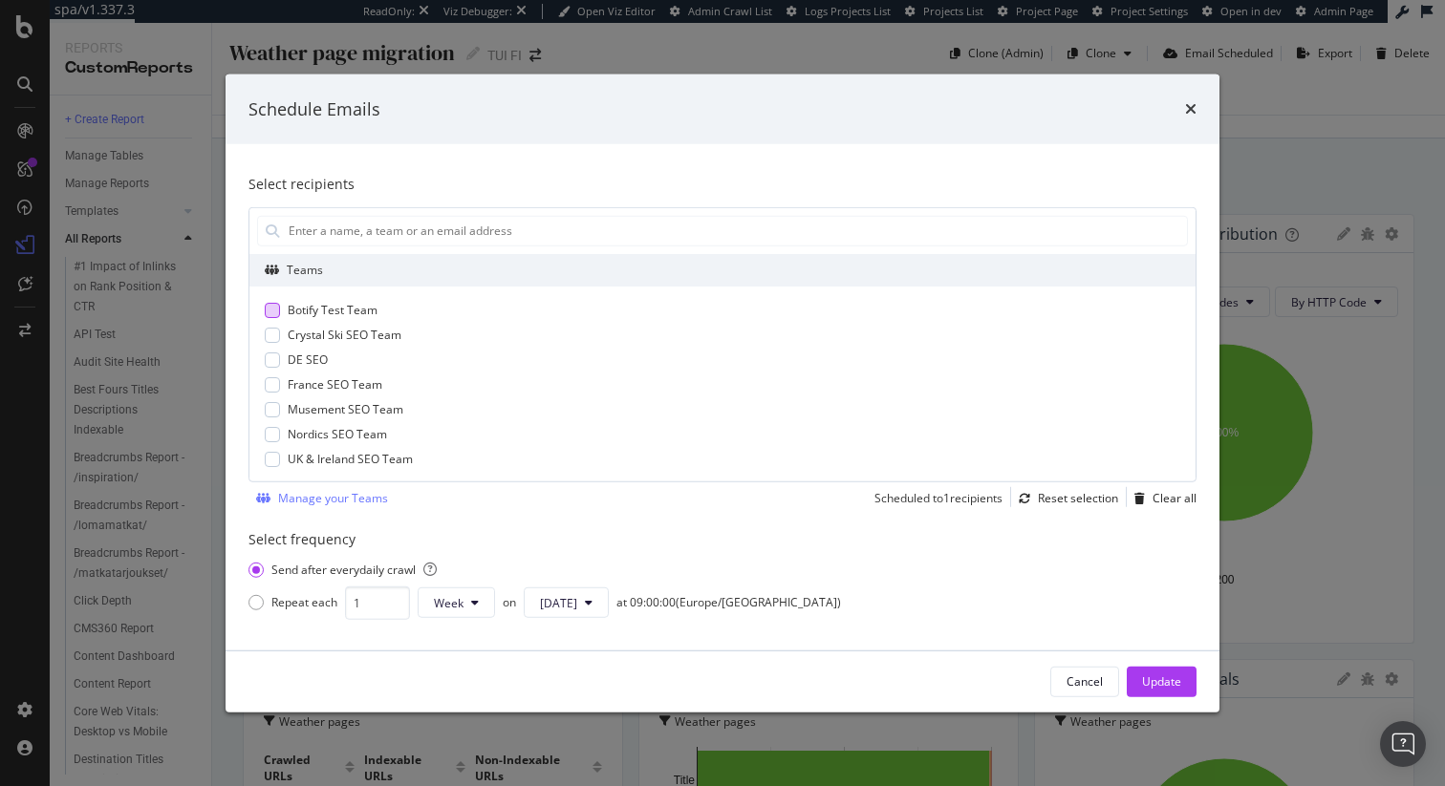
click at [276, 309] on div "modal" at bounding box center [272, 309] width 15 height 15
click at [272, 307] on icon "modal" at bounding box center [273, 310] width 9 height 10
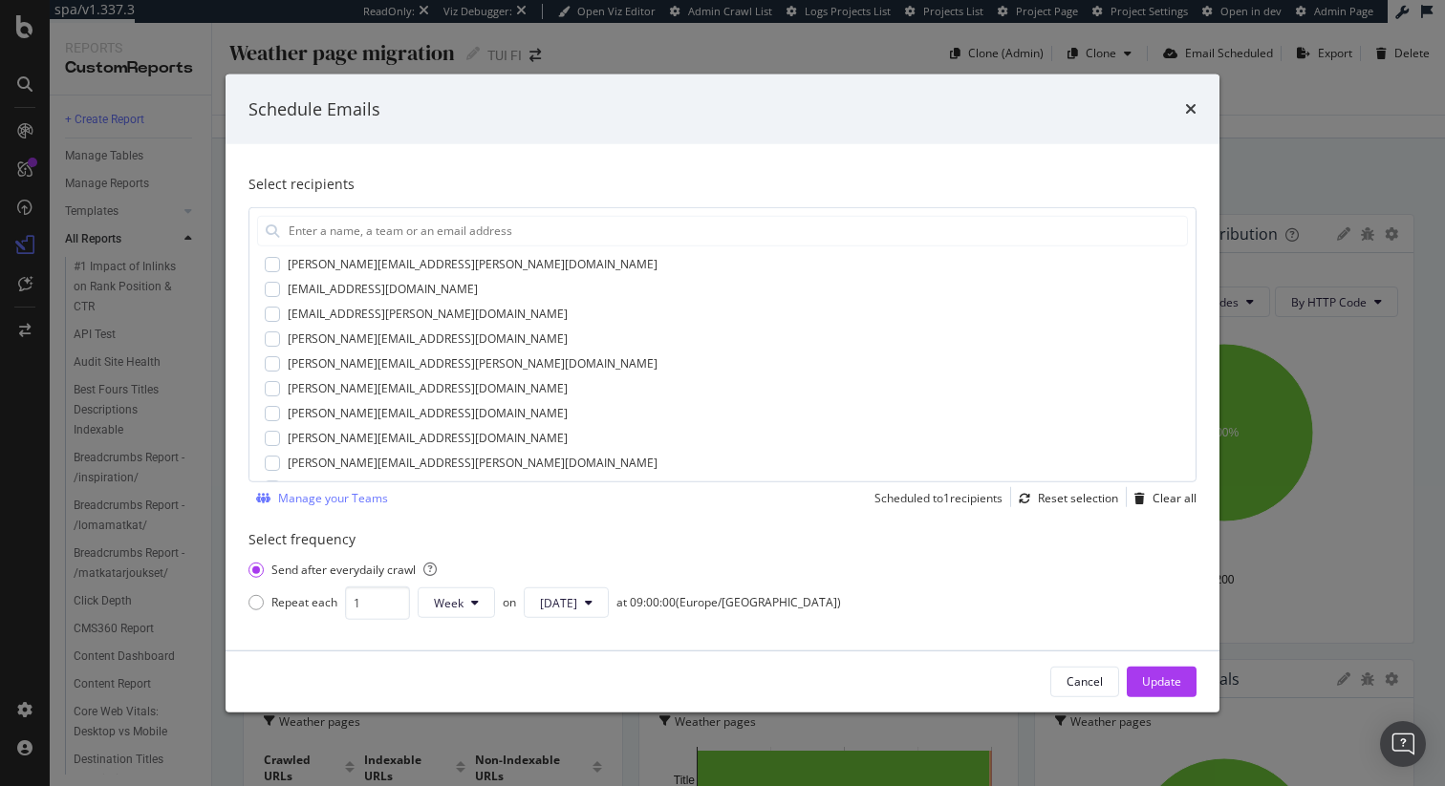
scroll to position [774, 0]
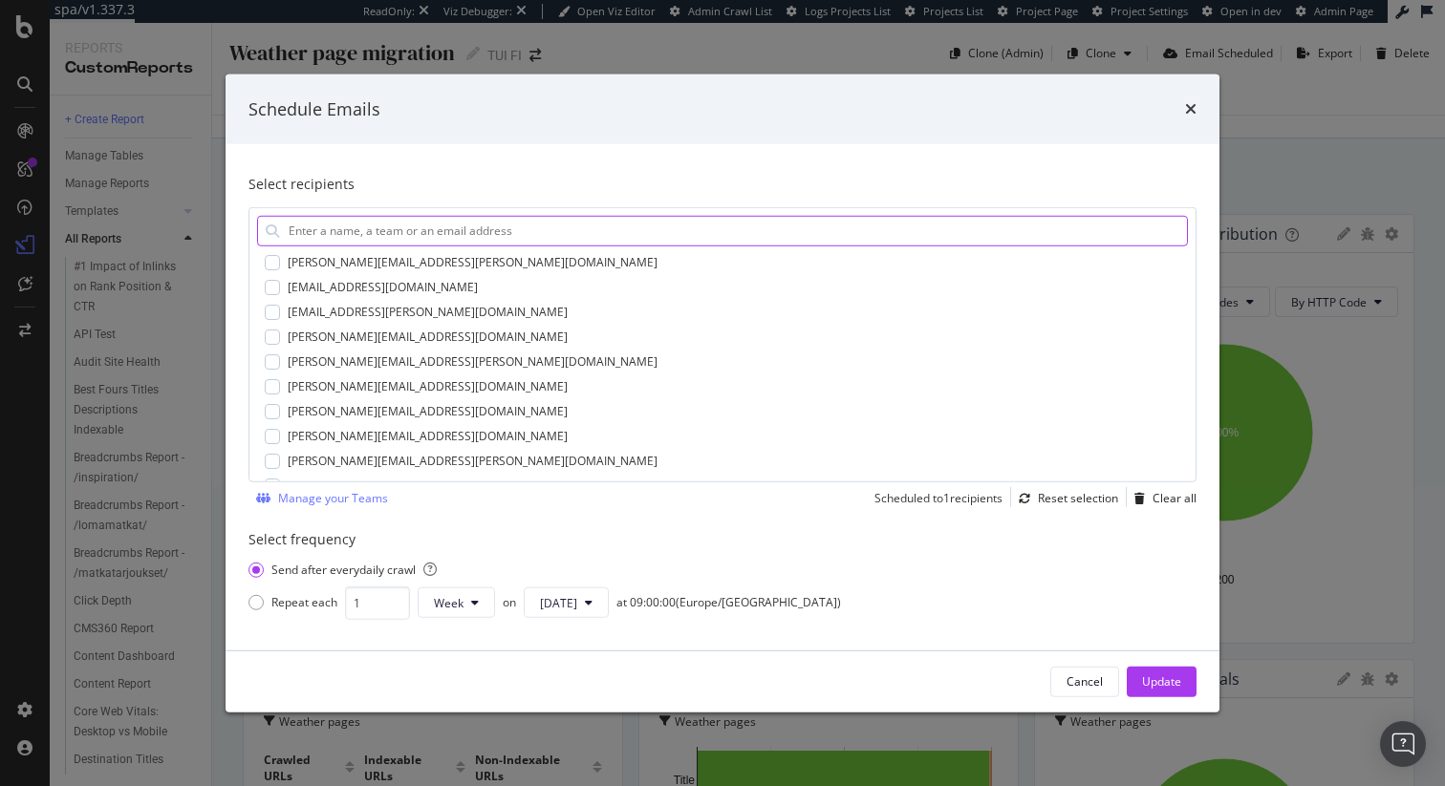
click at [523, 241] on input "modal" at bounding box center [737, 230] width 900 height 29
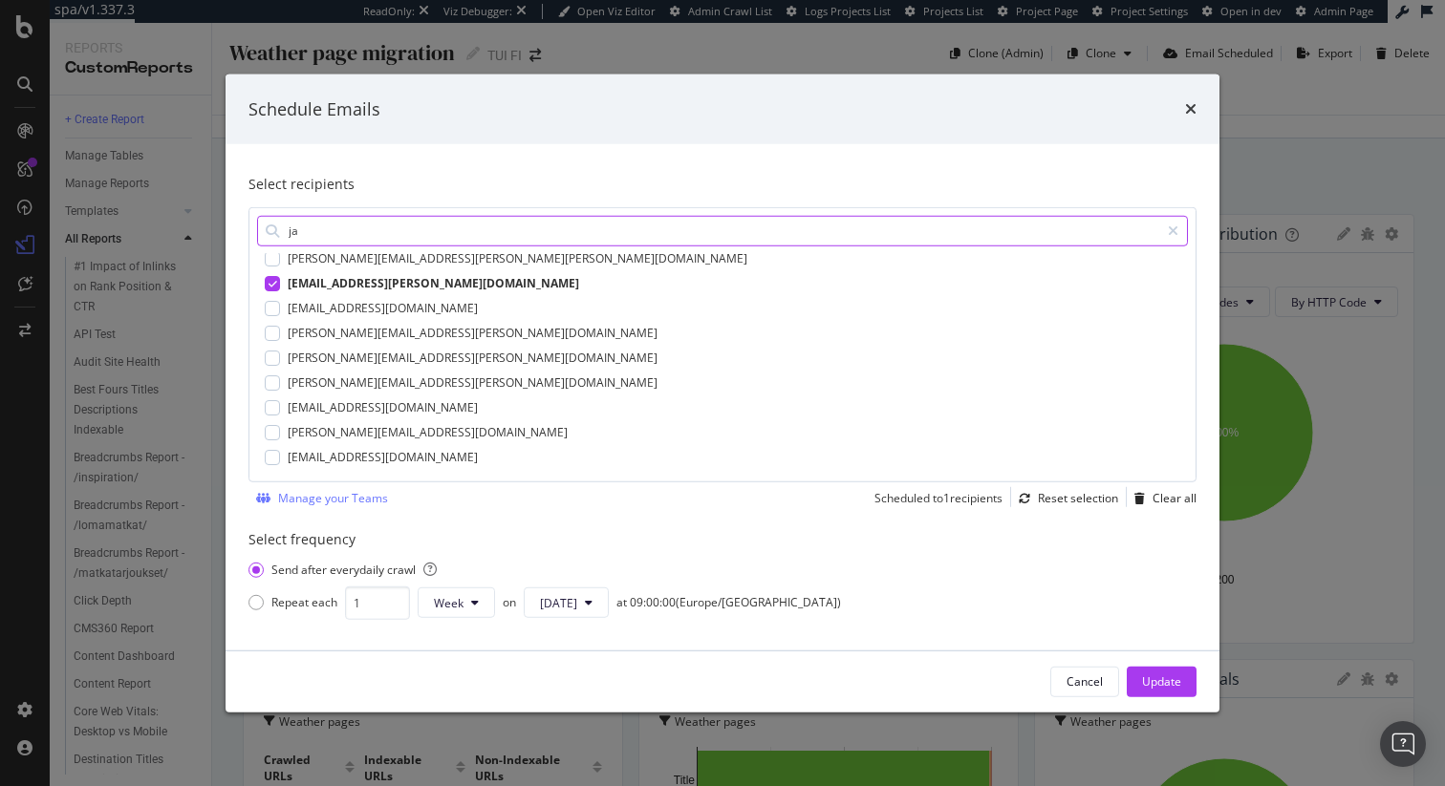
scroll to position [0, 0]
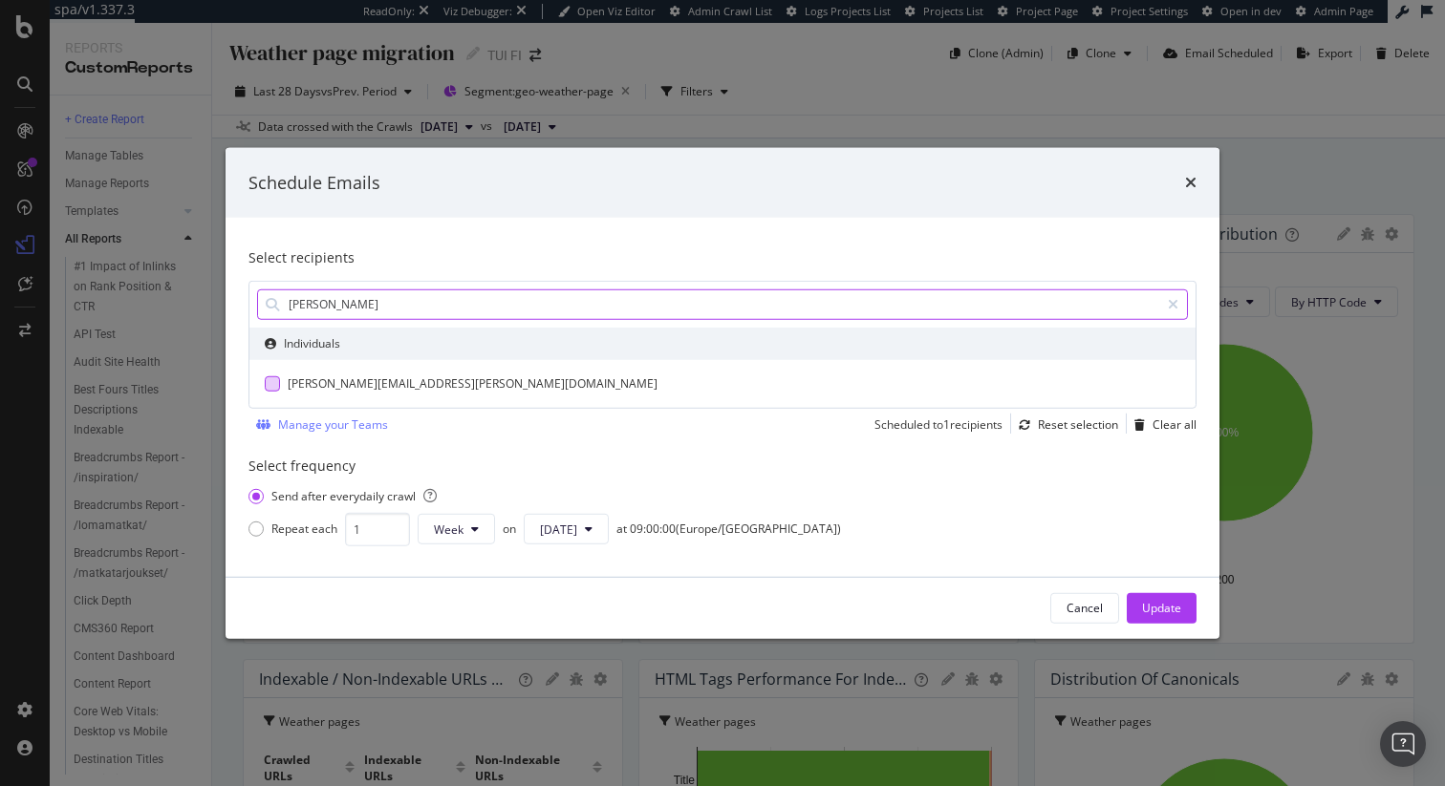
type input "[PERSON_NAME]"
click at [268, 379] on div "modal" at bounding box center [272, 383] width 15 height 15
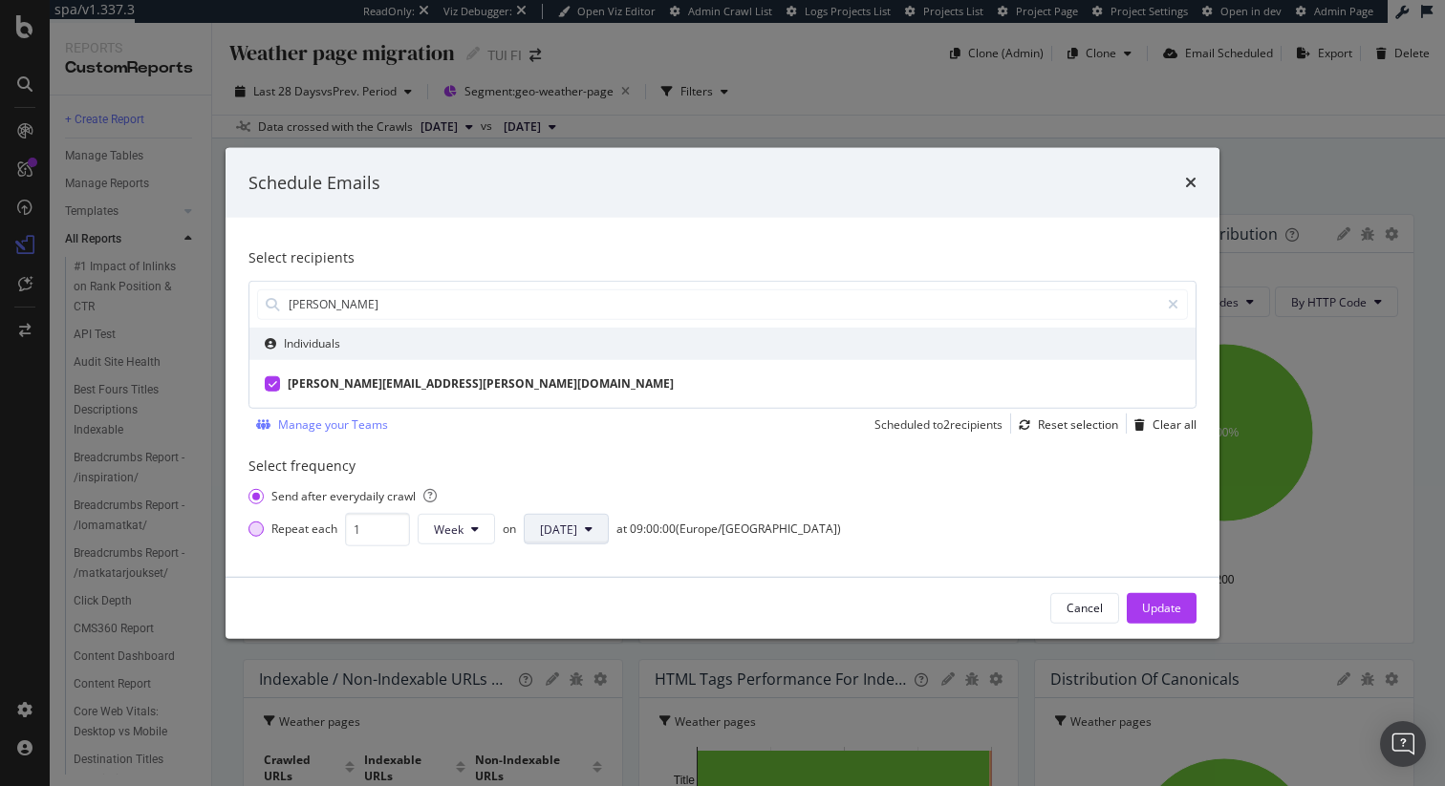
click at [578, 536] on button "[DATE]" at bounding box center [566, 529] width 85 height 31
click at [562, 454] on span "[DATE]" at bounding box center [557, 456] width 37 height 17
click at [763, 566] on div "Select recipients [PERSON_NAME] Individuals [PERSON_NAME][EMAIL_ADDRESS][PERSON…" at bounding box center [723, 397] width 994 height 359
click at [1151, 610] on div "Update" at bounding box center [1161, 608] width 39 height 16
